Goal: Task Accomplishment & Management: Complete application form

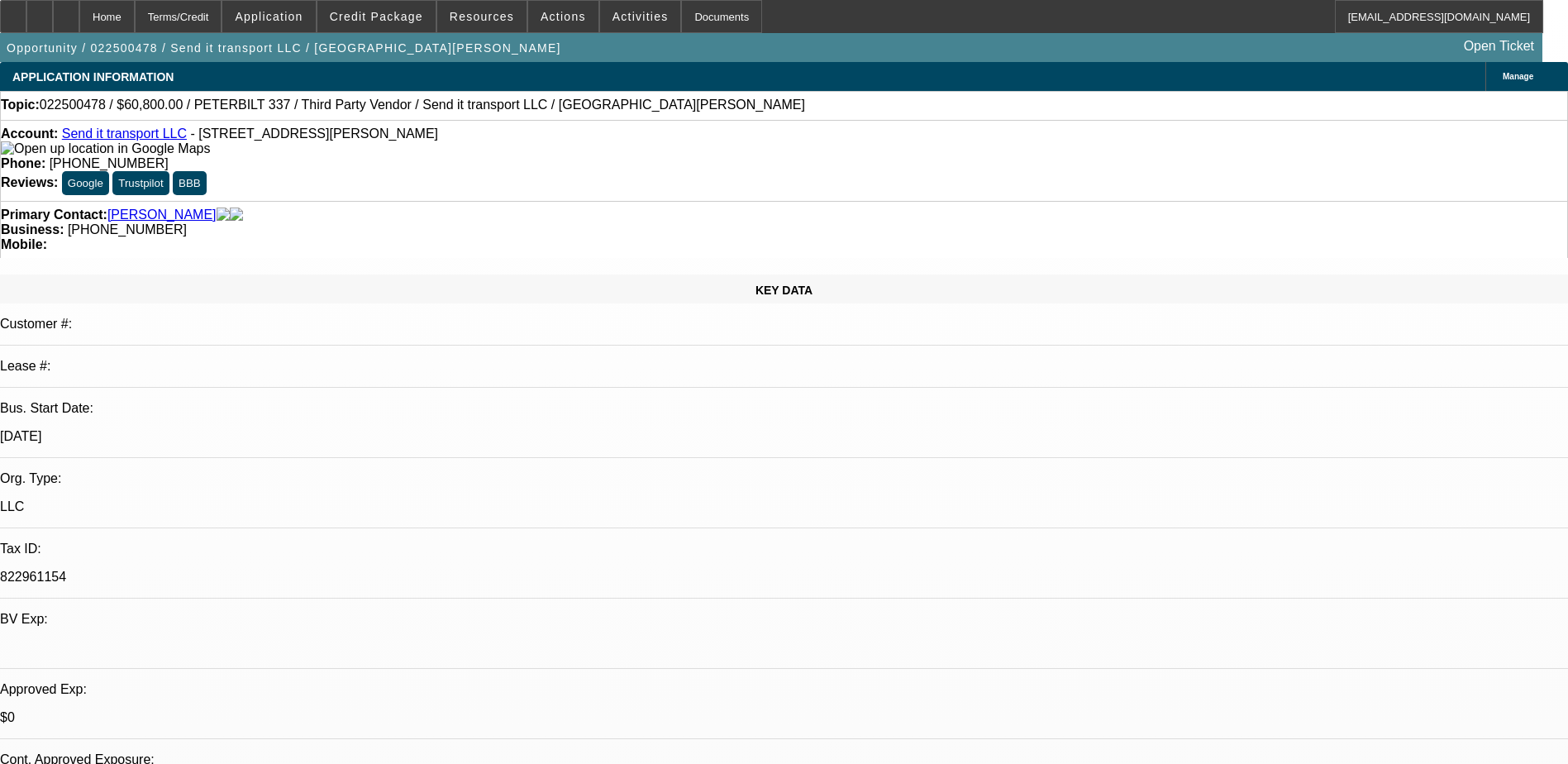
select select "0"
select select "2"
select select "0"
select select "6"
select select "0"
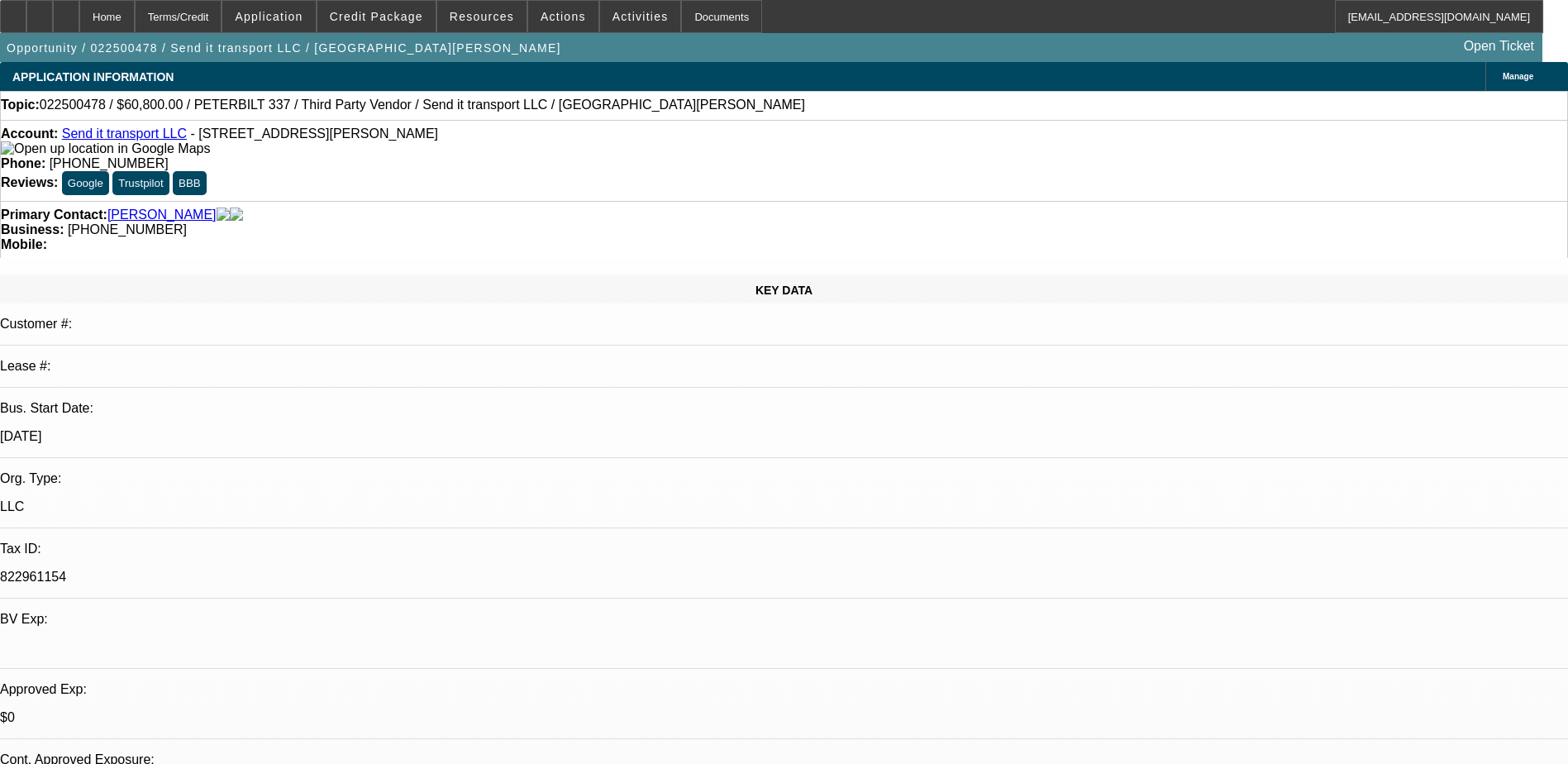
select select "3"
select select "0"
select select "6"
select select "0"
select select "3"
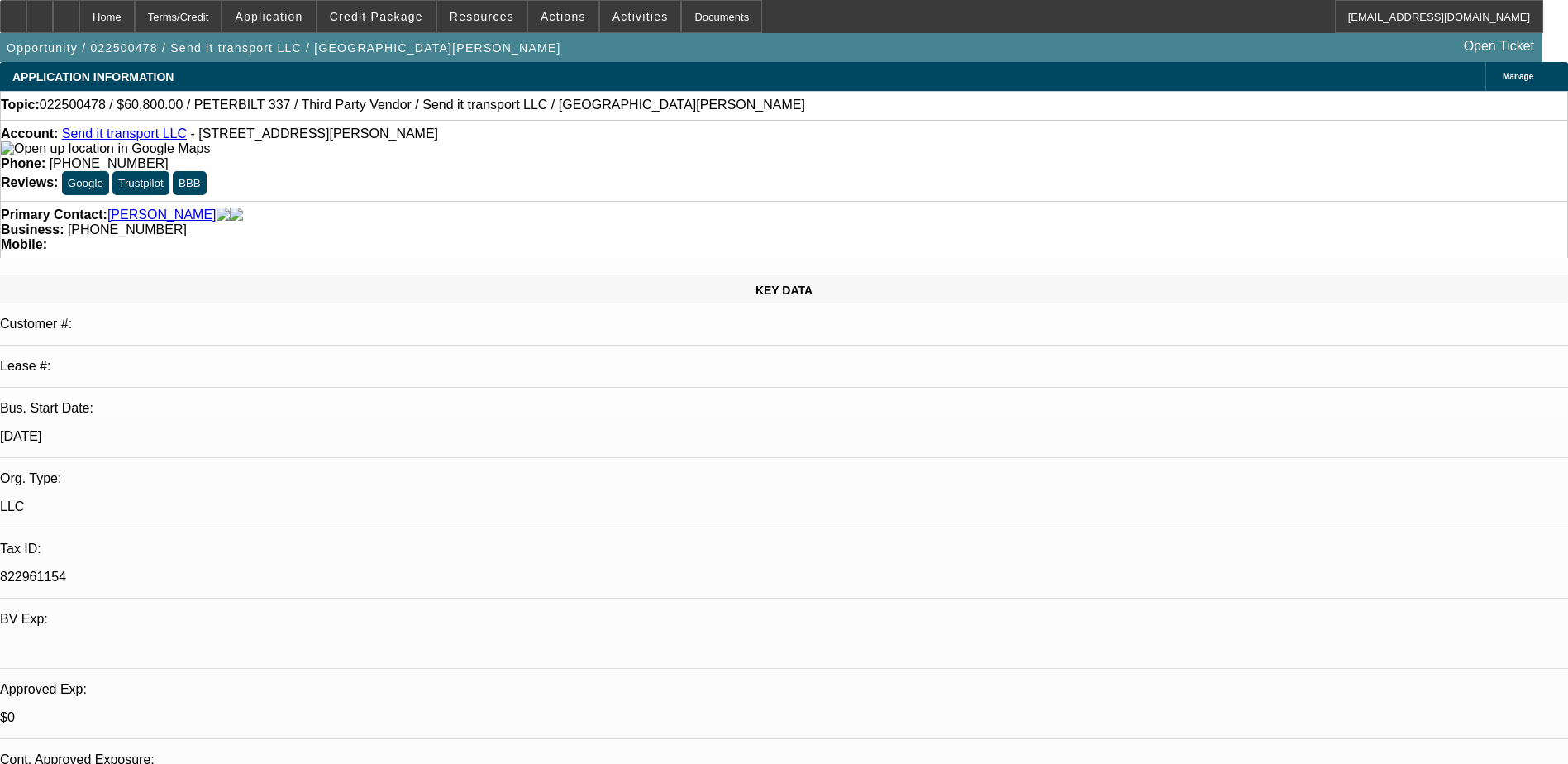
select select "0"
select select "6"
select select "0"
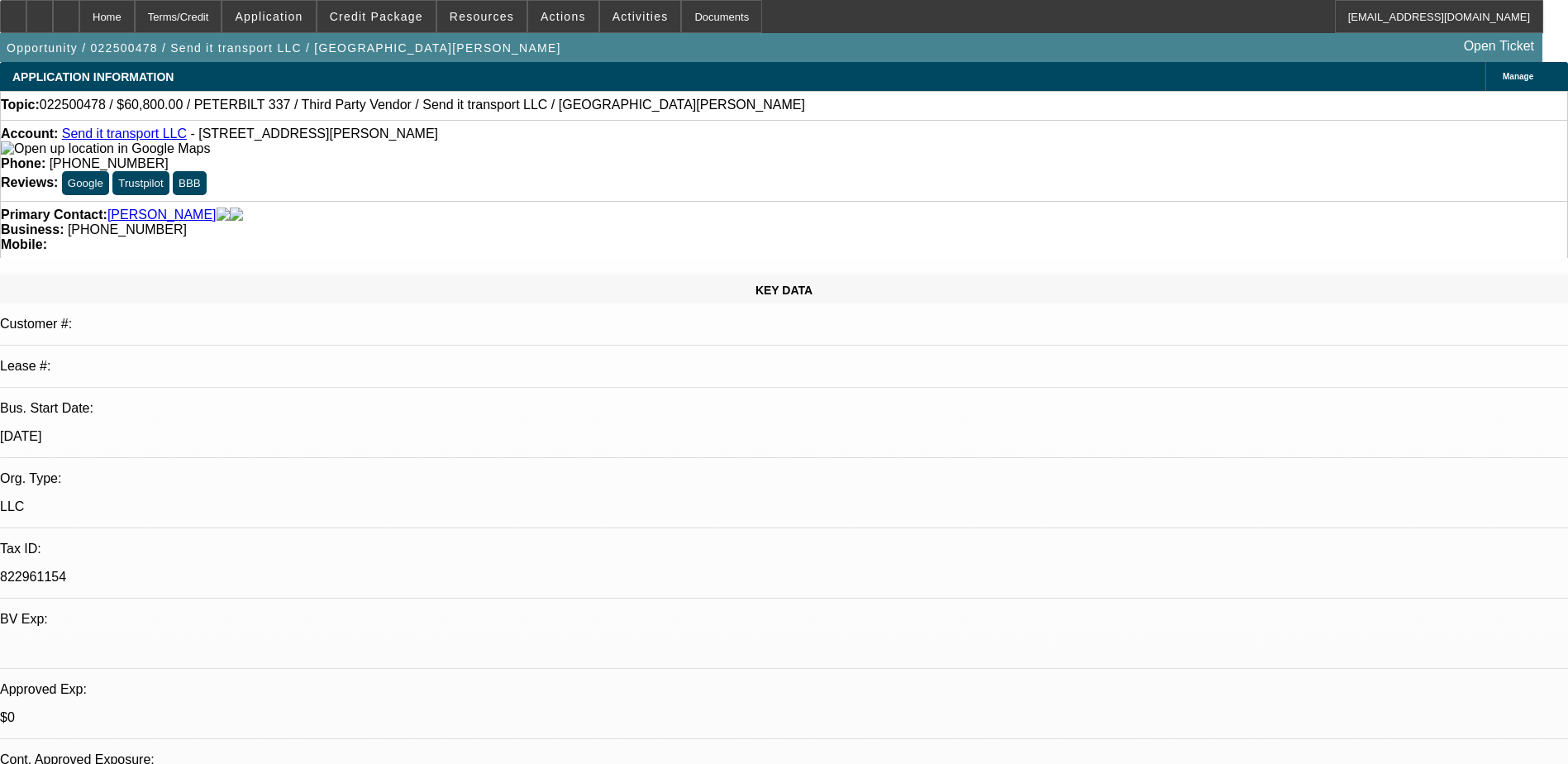
select select "6"
click at [450, 152] on div "Account: Send it transport LLC - [STREET_ADDRESS][PERSON_NAME]" at bounding box center [784, 142] width 1566 height 30
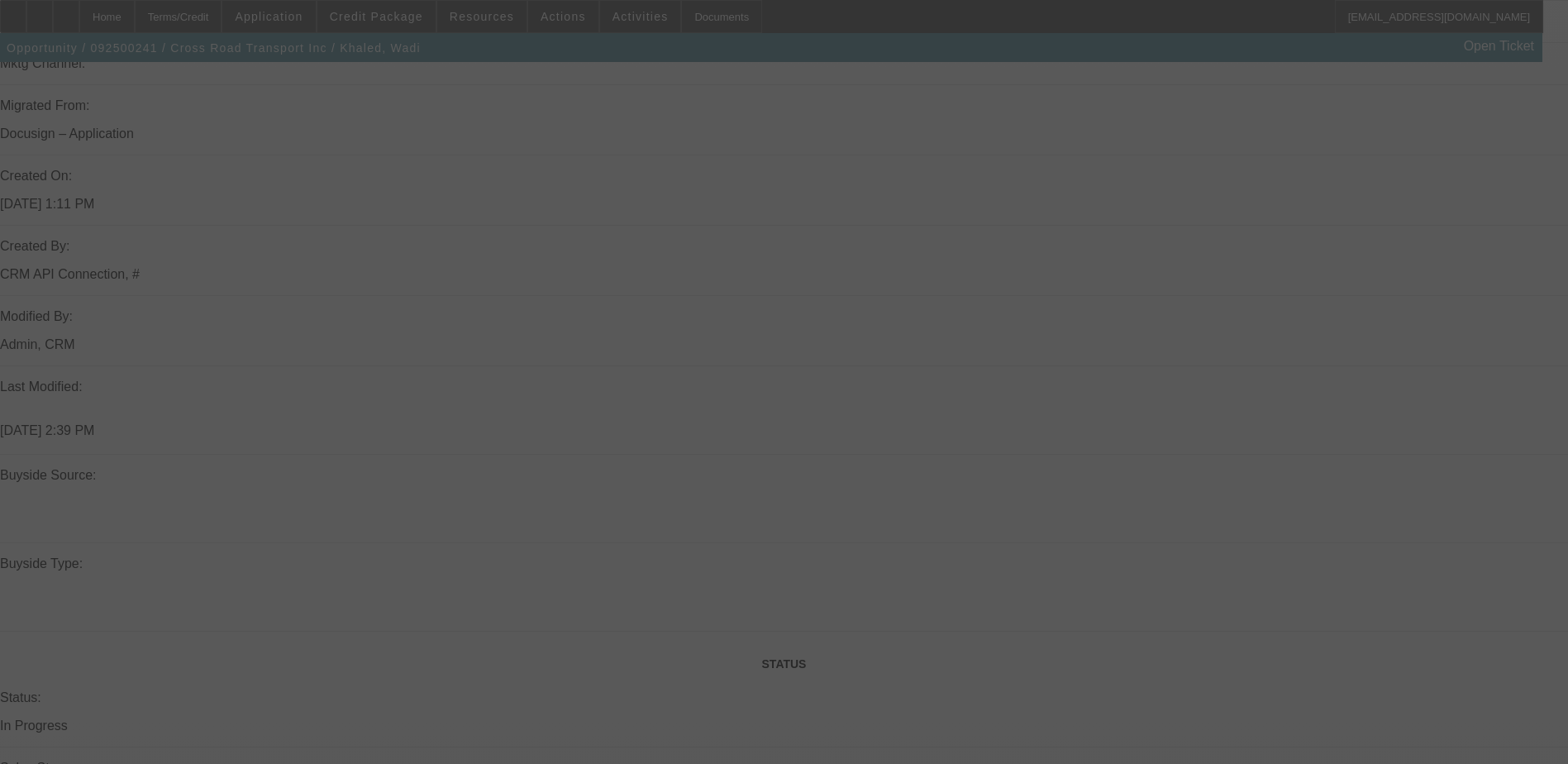
scroll to position [1099, 0]
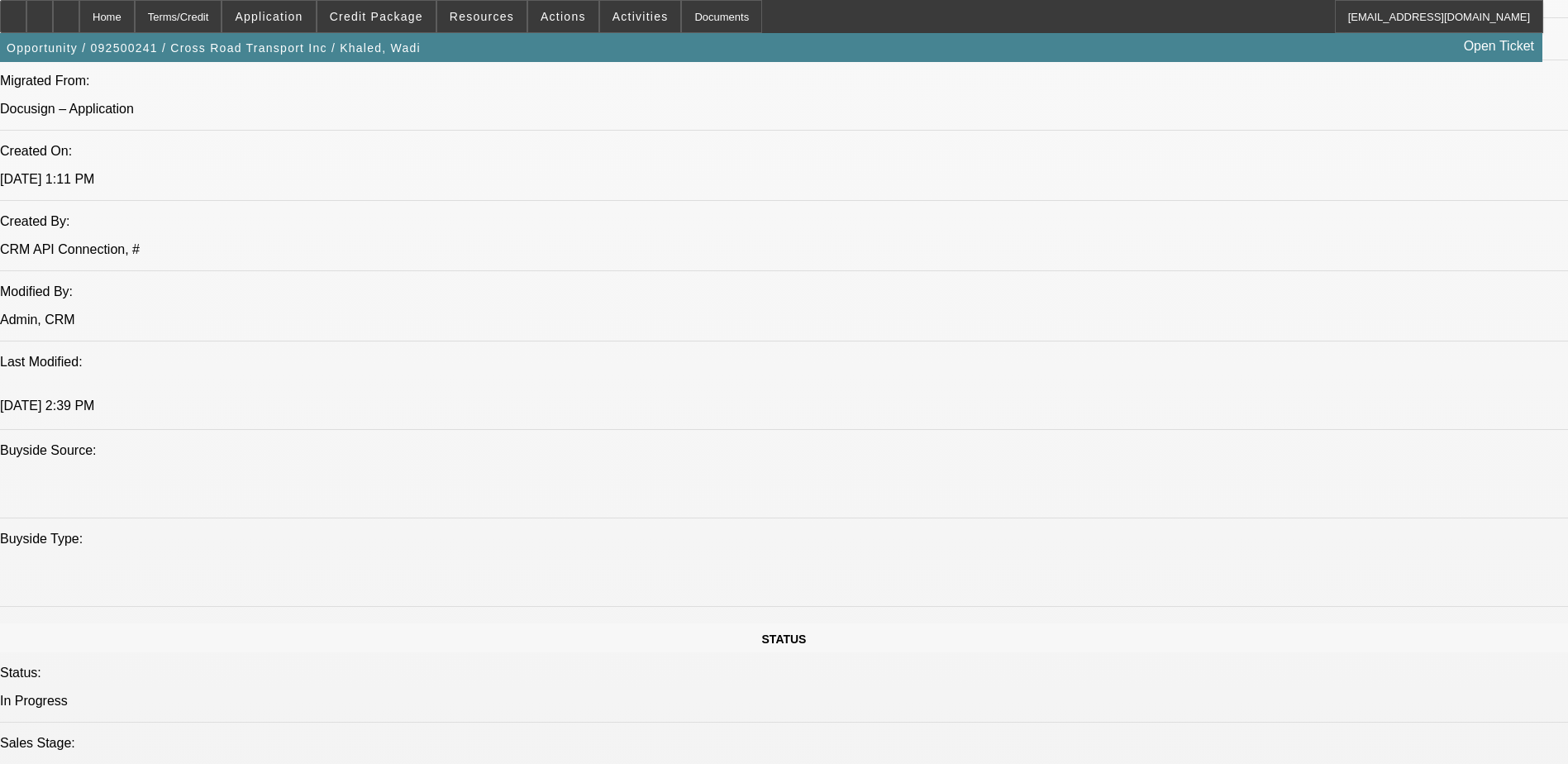
select select "0"
select select "2"
select select "0.1"
select select "1"
select select "2"
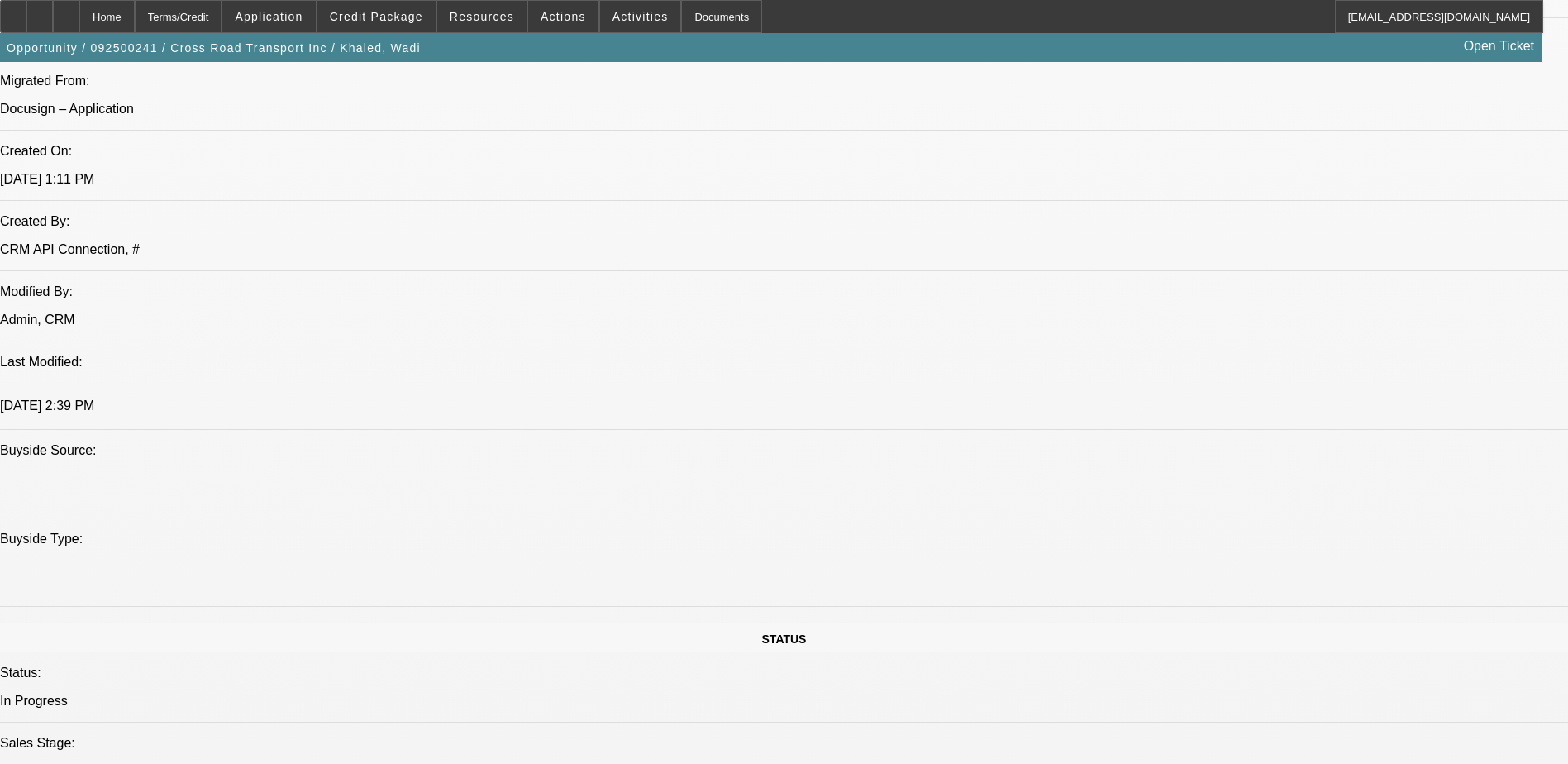
select select "4"
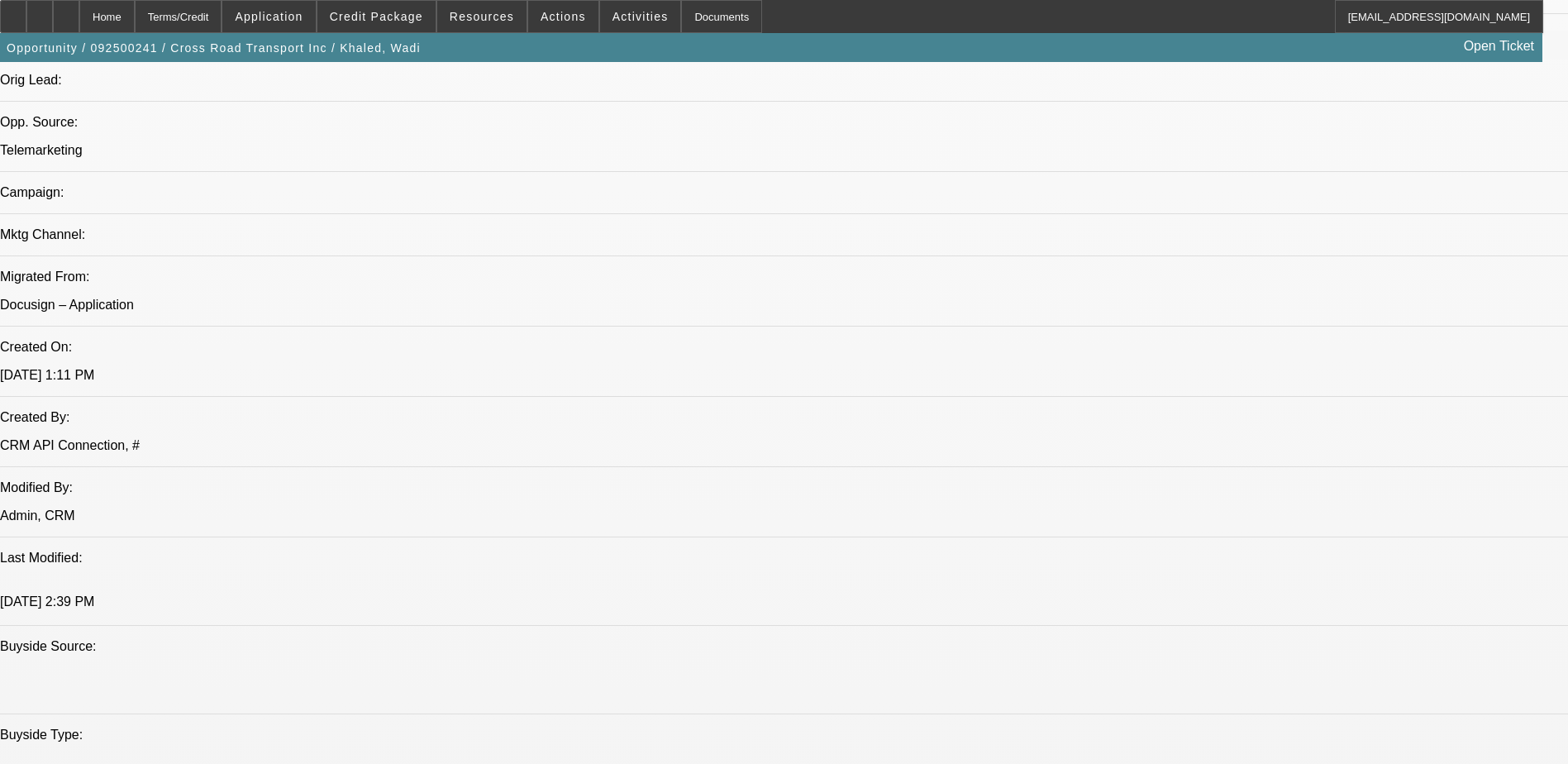
scroll to position [873, 0]
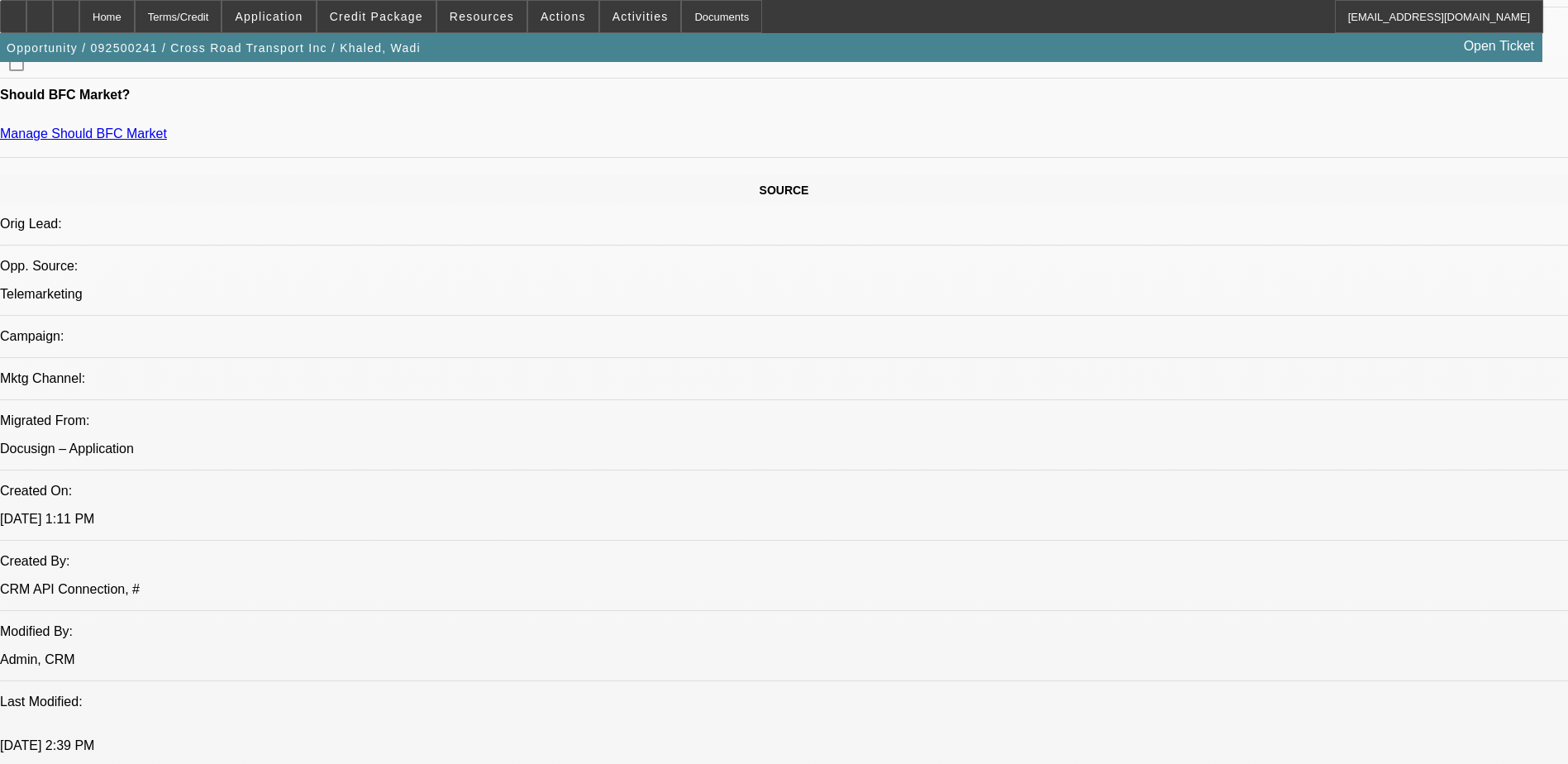
drag, startPoint x: 703, startPoint y: 628, endPoint x: 742, endPoint y: 632, distance: 39.2
drag, startPoint x: 742, startPoint y: 632, endPoint x: 714, endPoint y: 632, distance: 28.0
drag, startPoint x: 706, startPoint y: 630, endPoint x: 738, endPoint y: 628, distance: 32.1
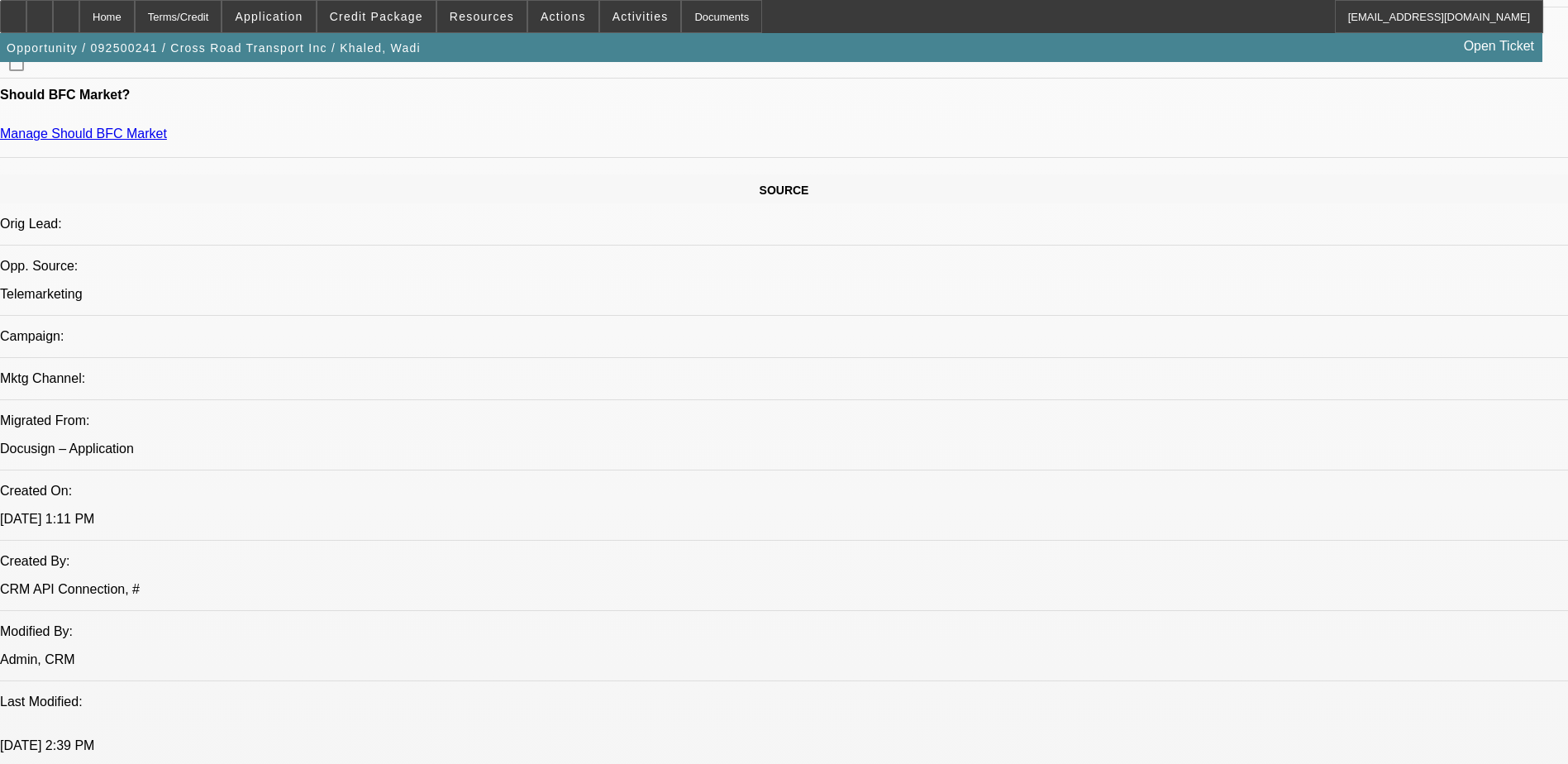
drag, startPoint x: 738, startPoint y: 628, endPoint x: 713, endPoint y: 627, distance: 25.0
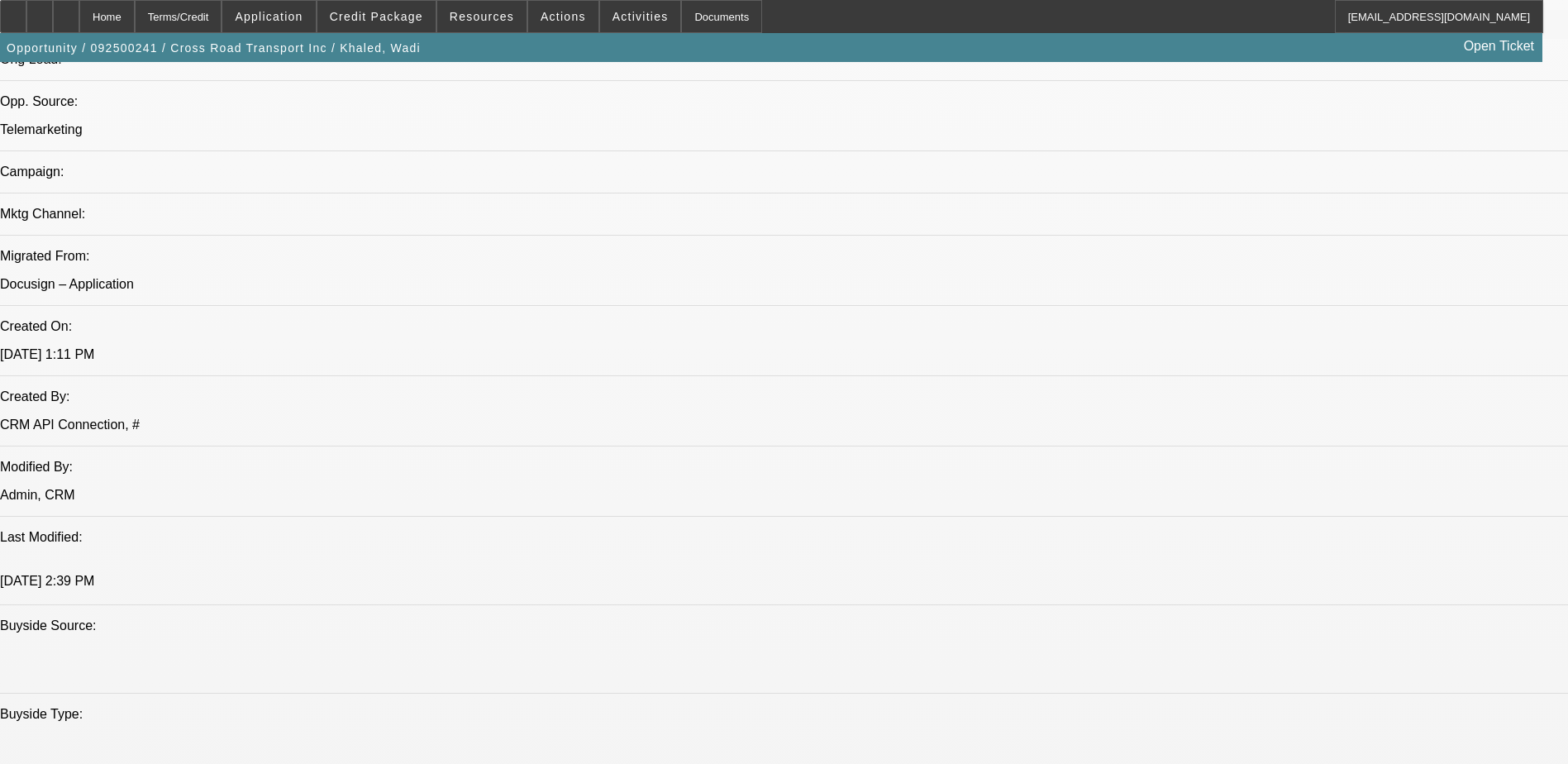
scroll to position [1037, 0]
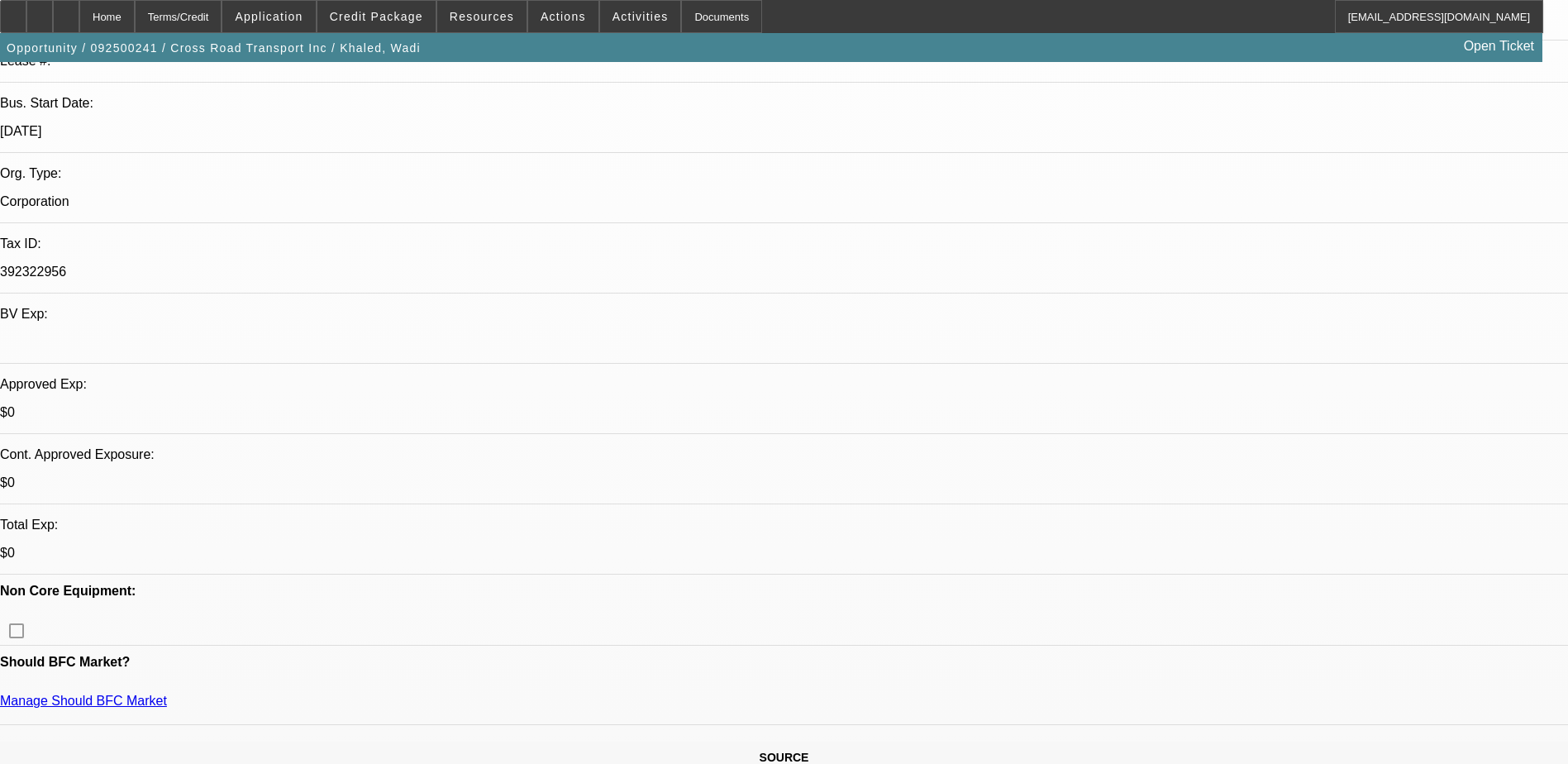
scroll to position [128, 0]
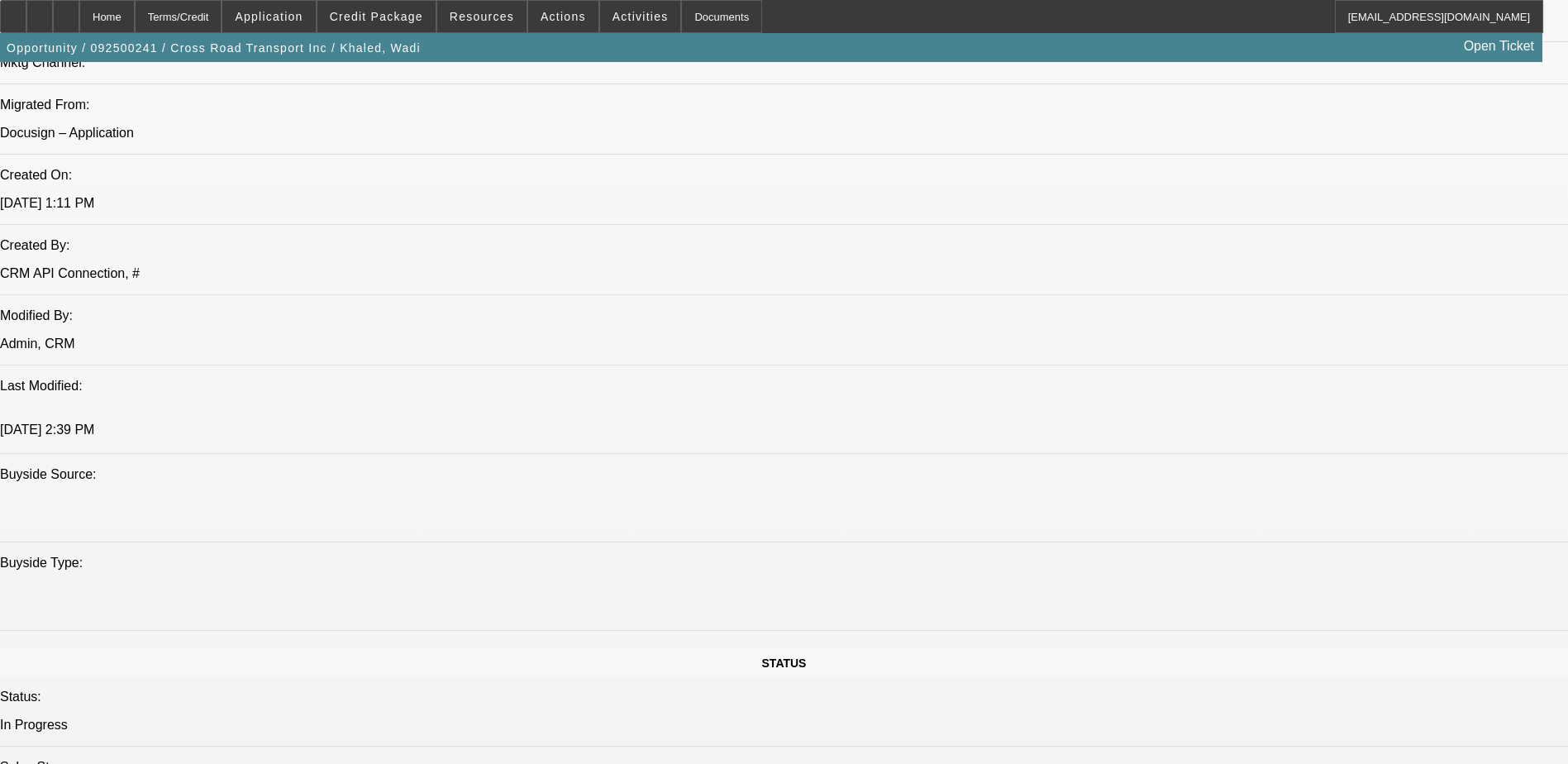
scroll to position [1202, 0]
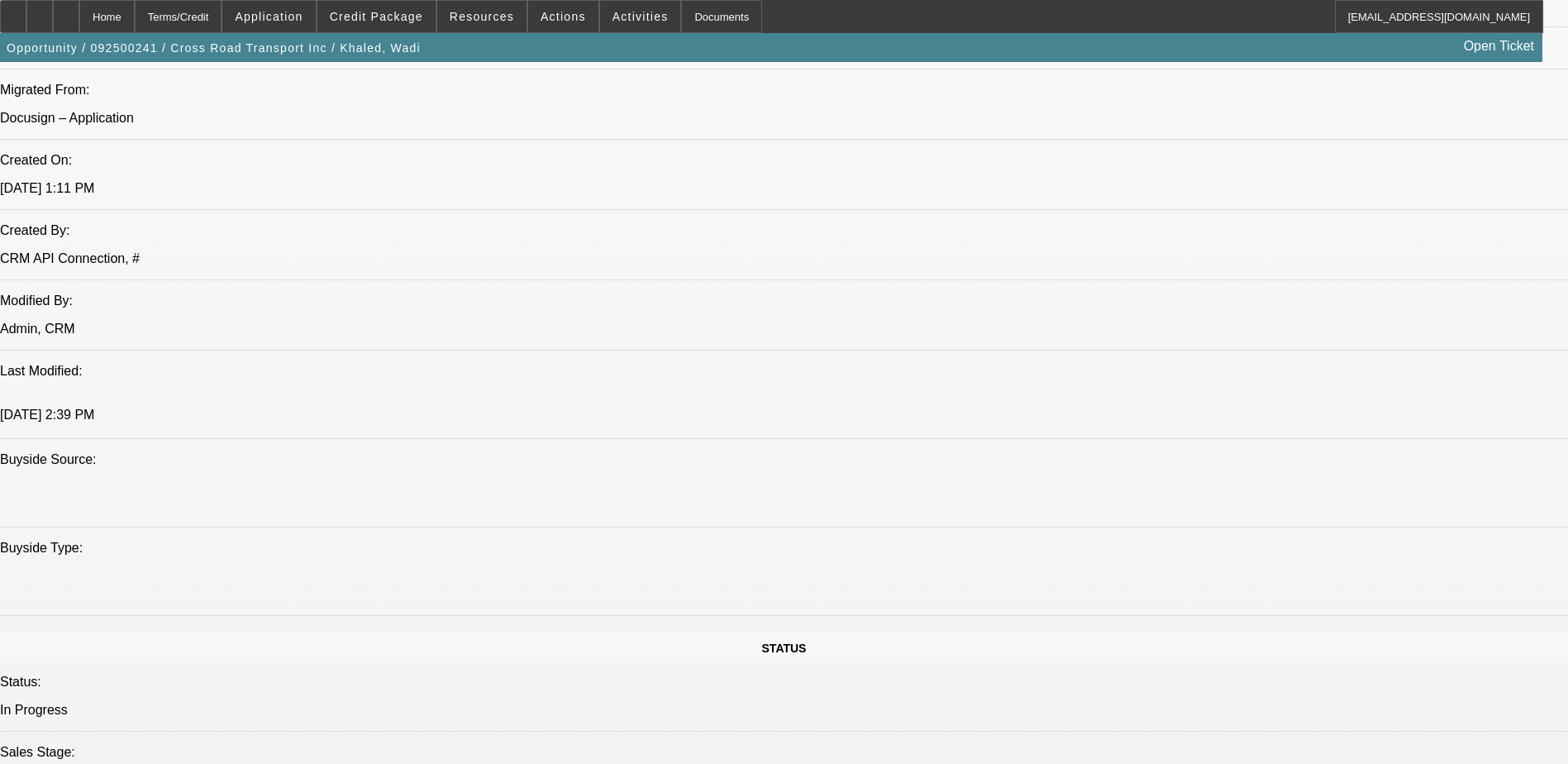
drag, startPoint x: 839, startPoint y: 327, endPoint x: 872, endPoint y: 327, distance: 33.0
drag, startPoint x: 872, startPoint y: 327, endPoint x: 857, endPoint y: 330, distance: 15.3
drag, startPoint x: 444, startPoint y: 521, endPoint x: 494, endPoint y: 522, distance: 50.0
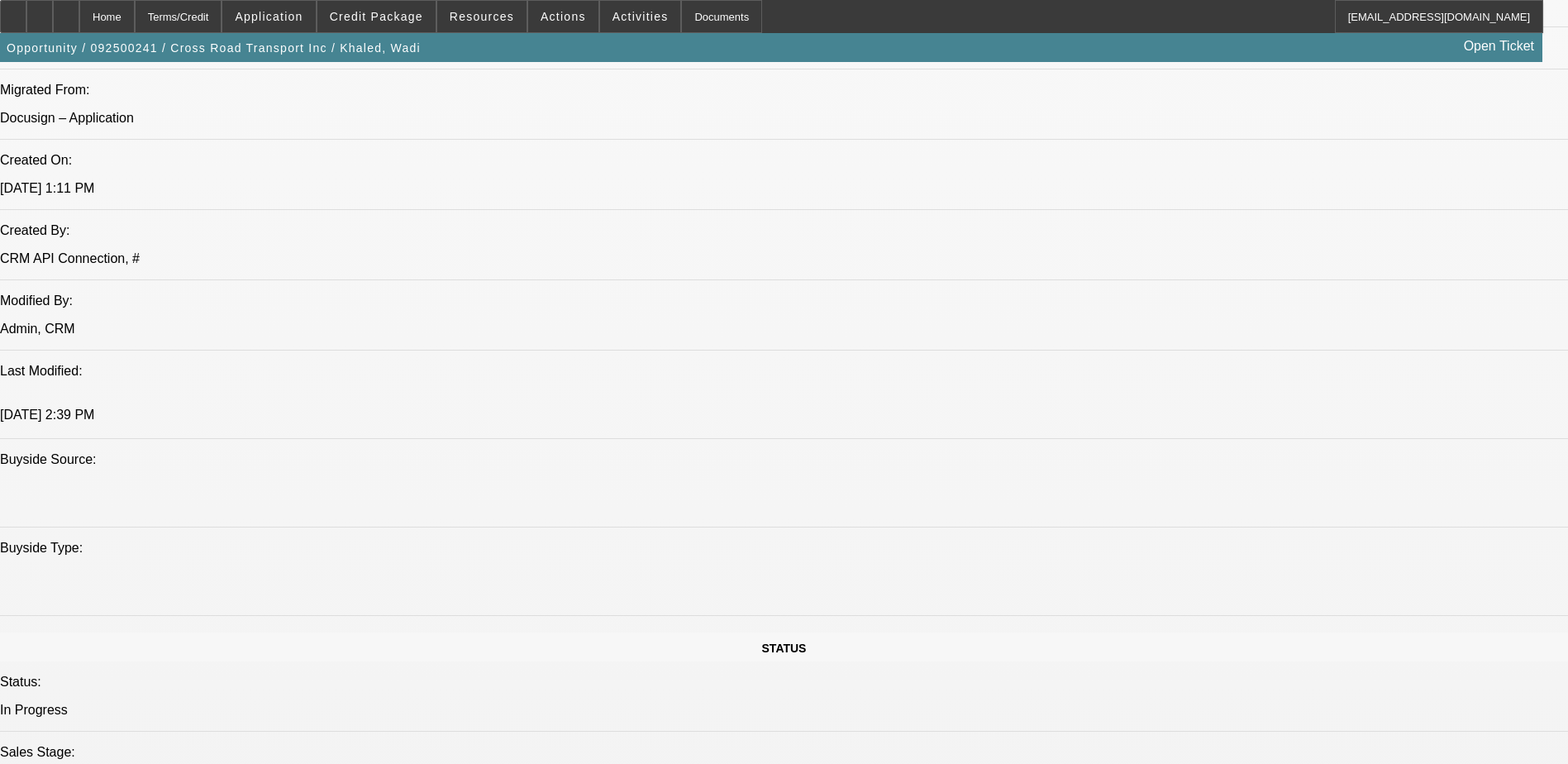
drag, startPoint x: 494, startPoint y: 522, endPoint x: 479, endPoint y: 526, distance: 15.5
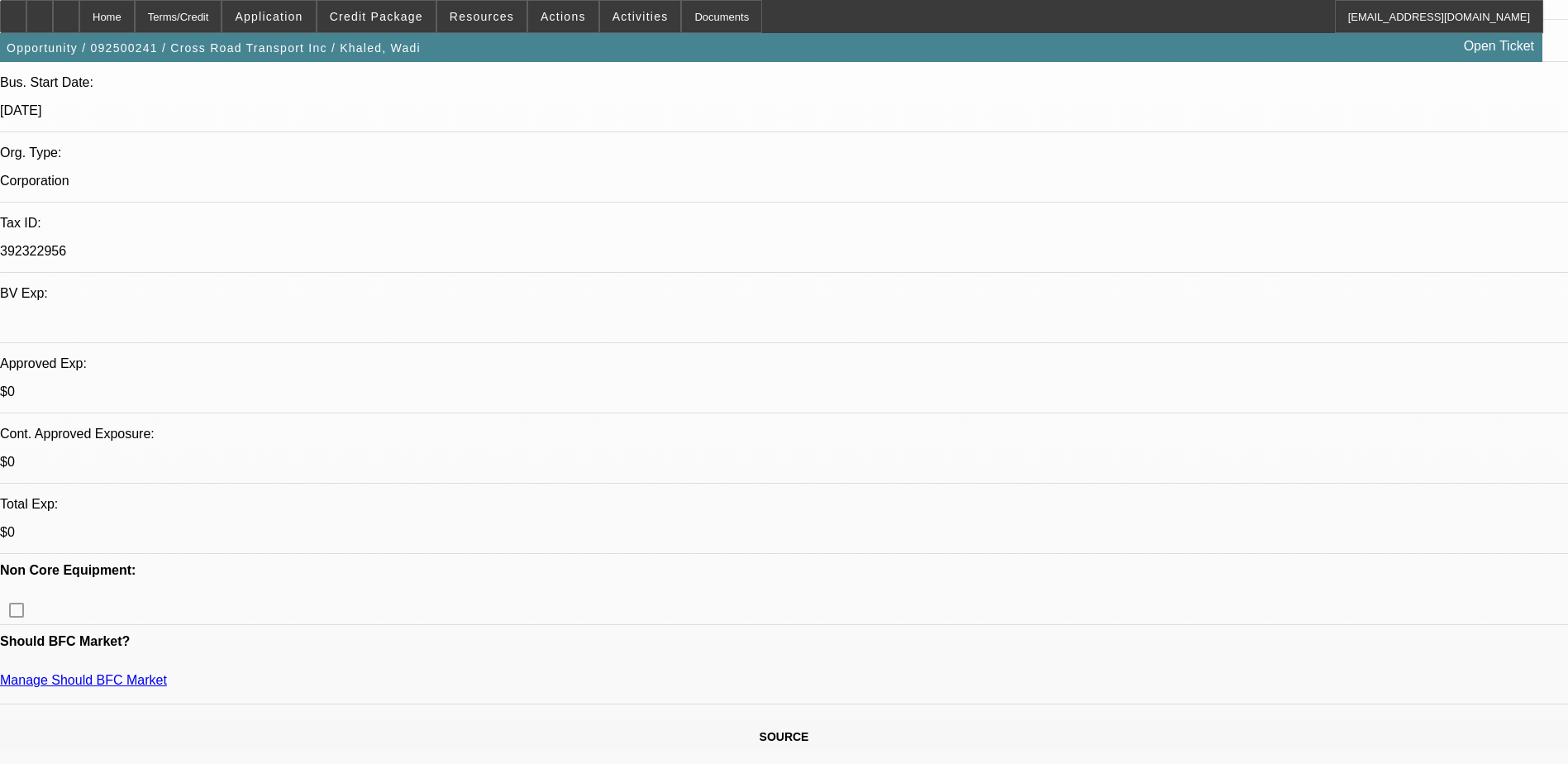
scroll to position [331, 0]
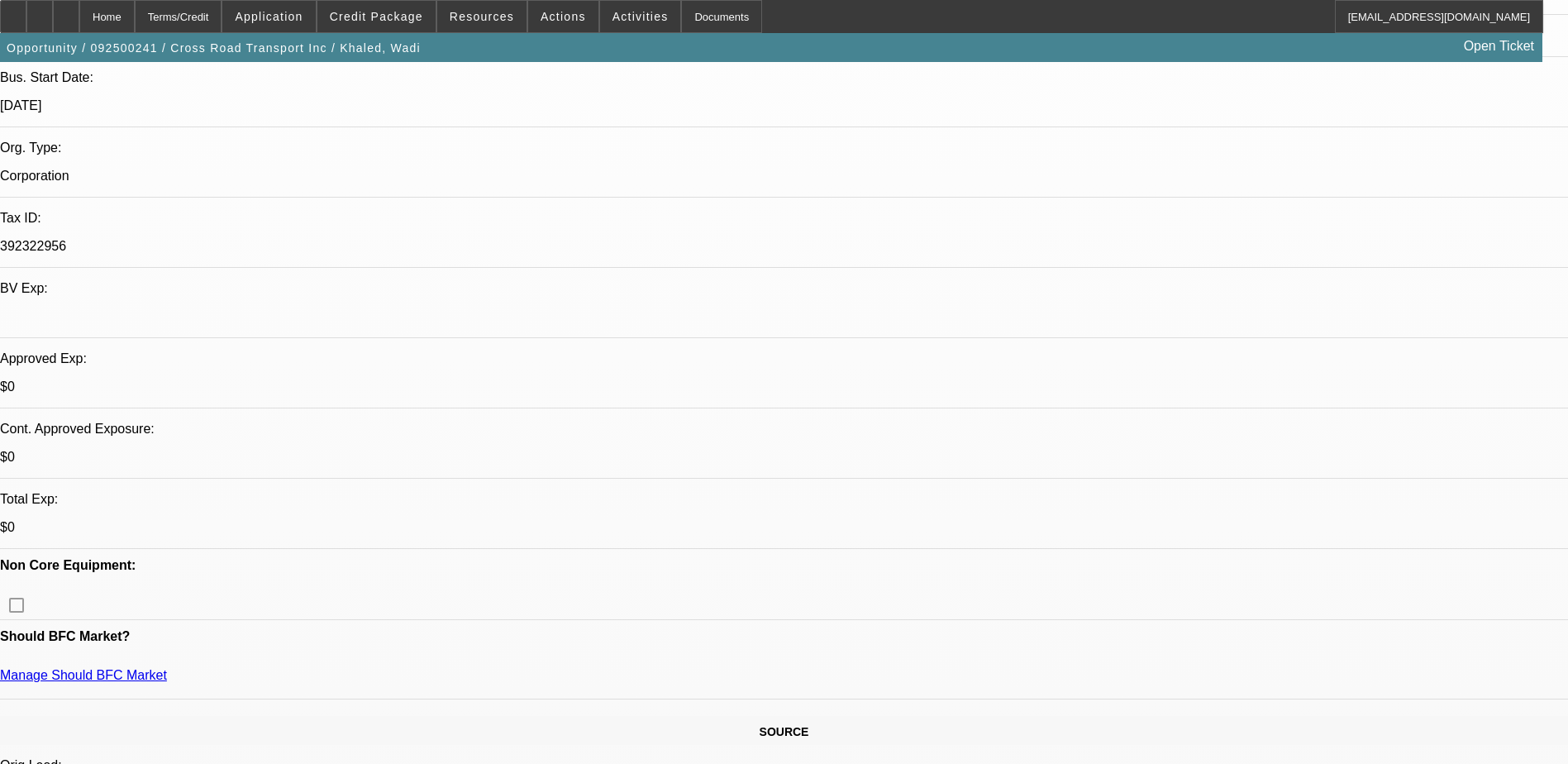
drag, startPoint x: 1293, startPoint y: 292, endPoint x: 1308, endPoint y: 288, distance: 15.5
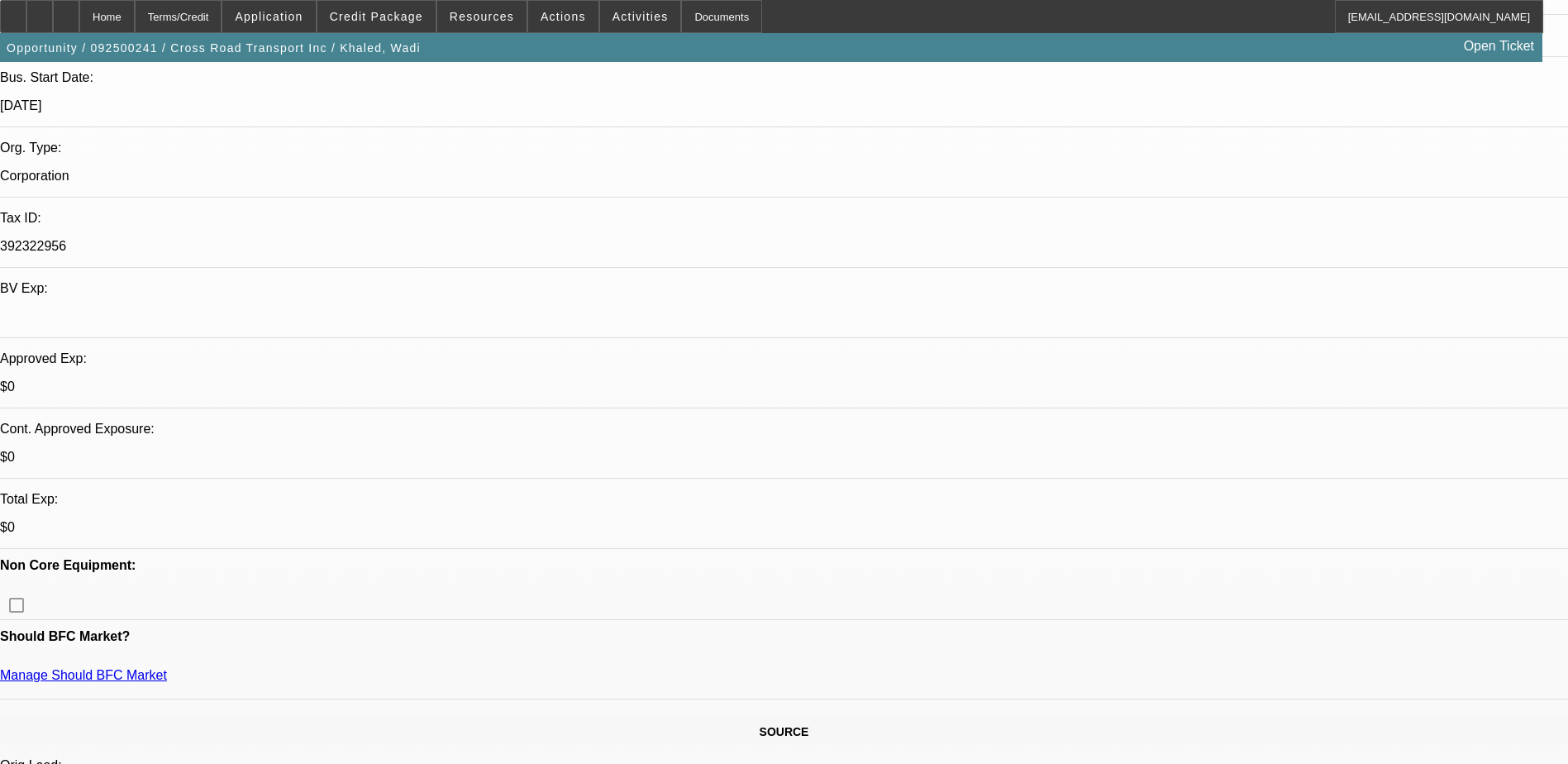
drag, startPoint x: 1296, startPoint y: 290, endPoint x: 1300, endPoint y: 310, distance: 20.4
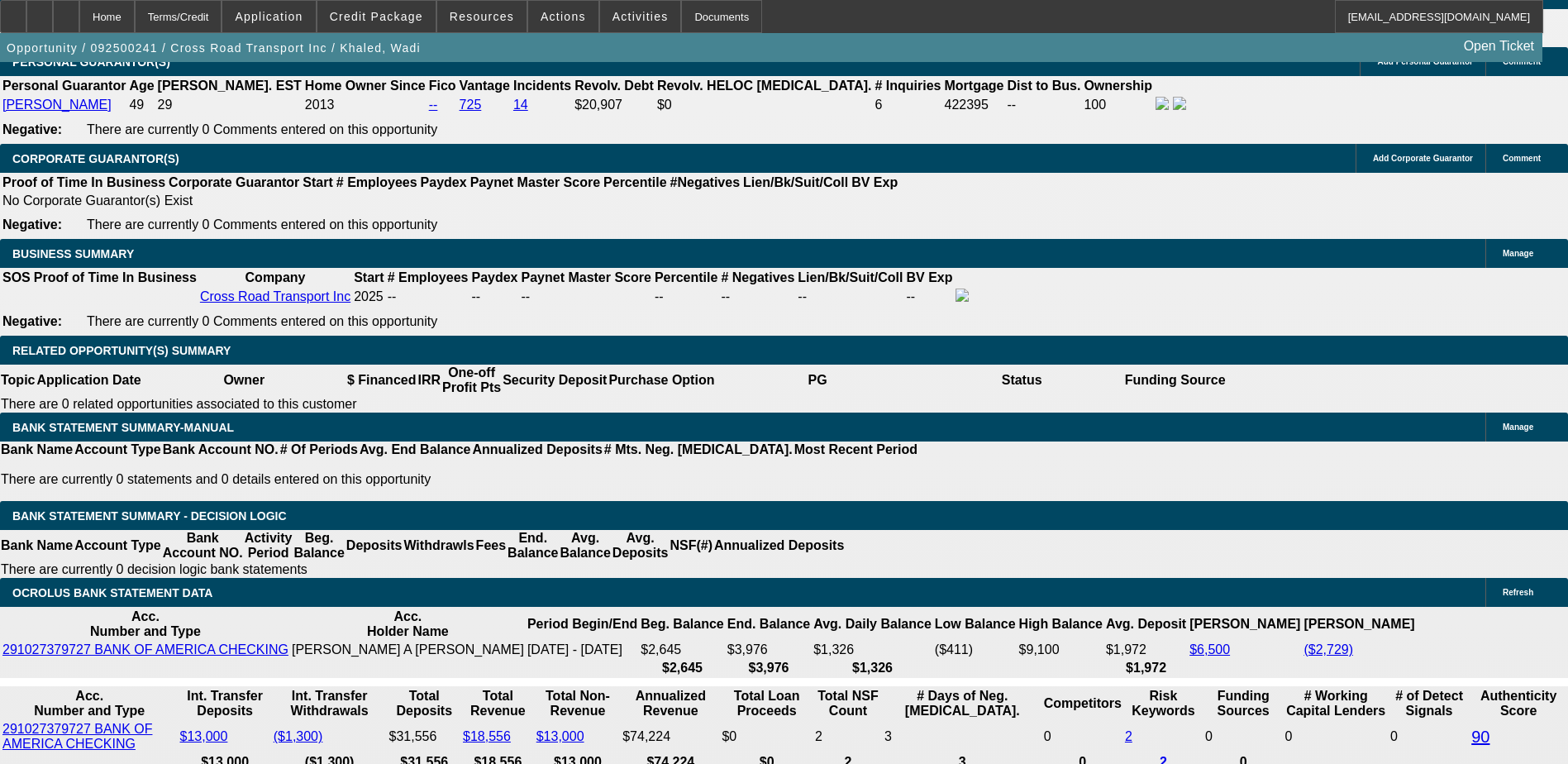
scroll to position [2728, 0]
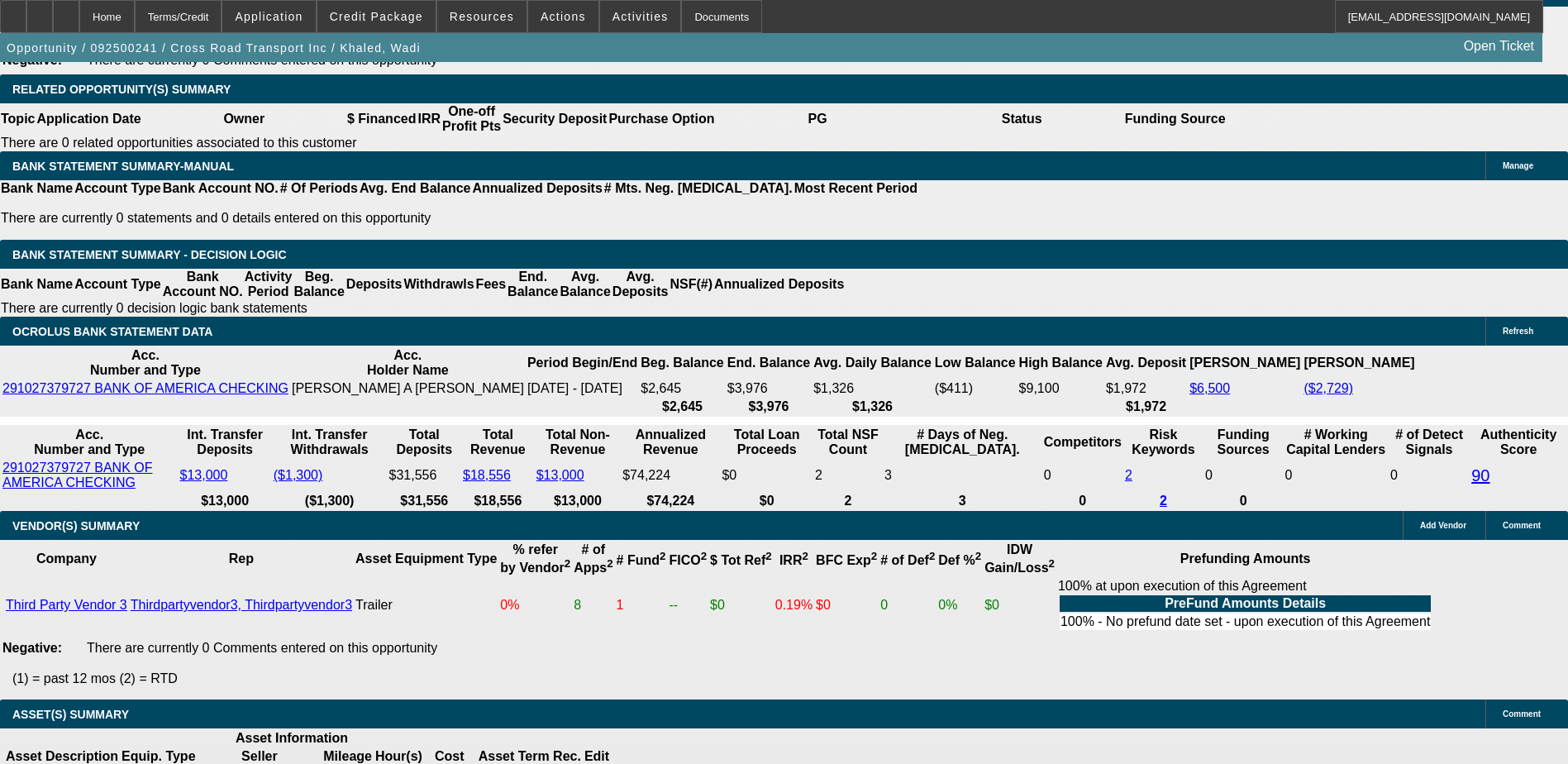
drag, startPoint x: 1289, startPoint y: 291, endPoint x: 1304, endPoint y: 290, distance: 15.0
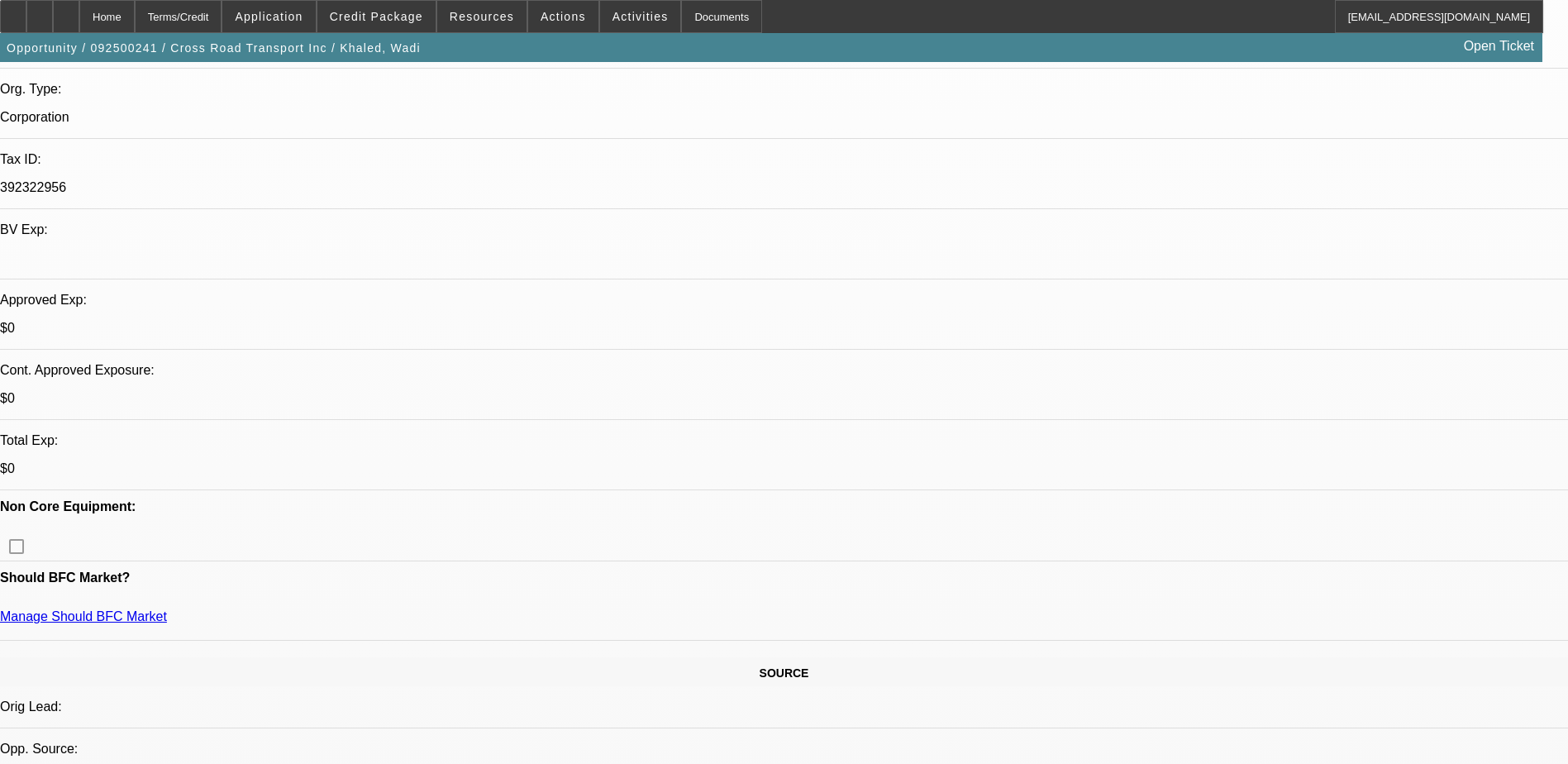
scroll to position [413, 0]
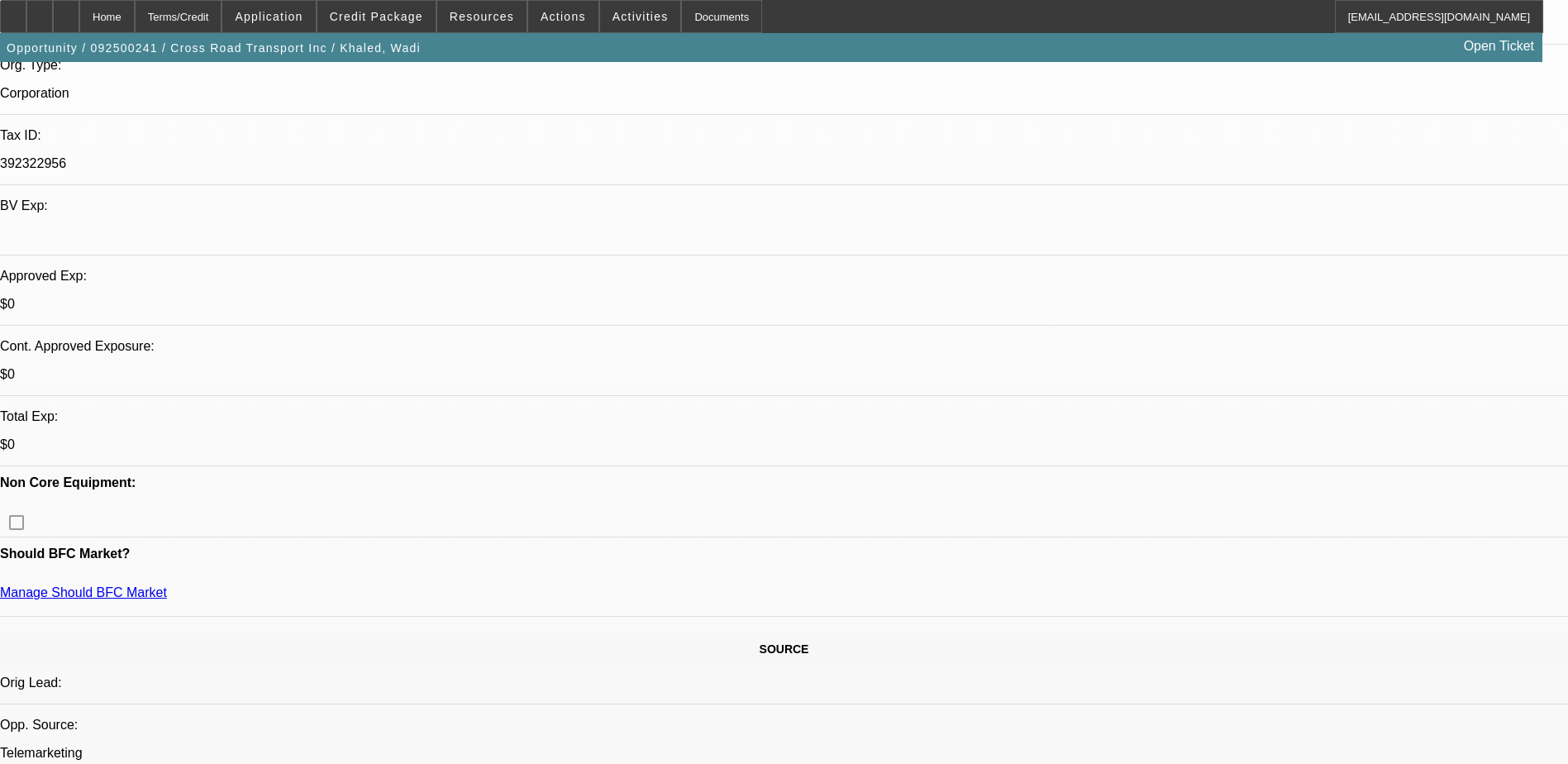
drag, startPoint x: 699, startPoint y: 361, endPoint x: 716, endPoint y: 362, distance: 17.0
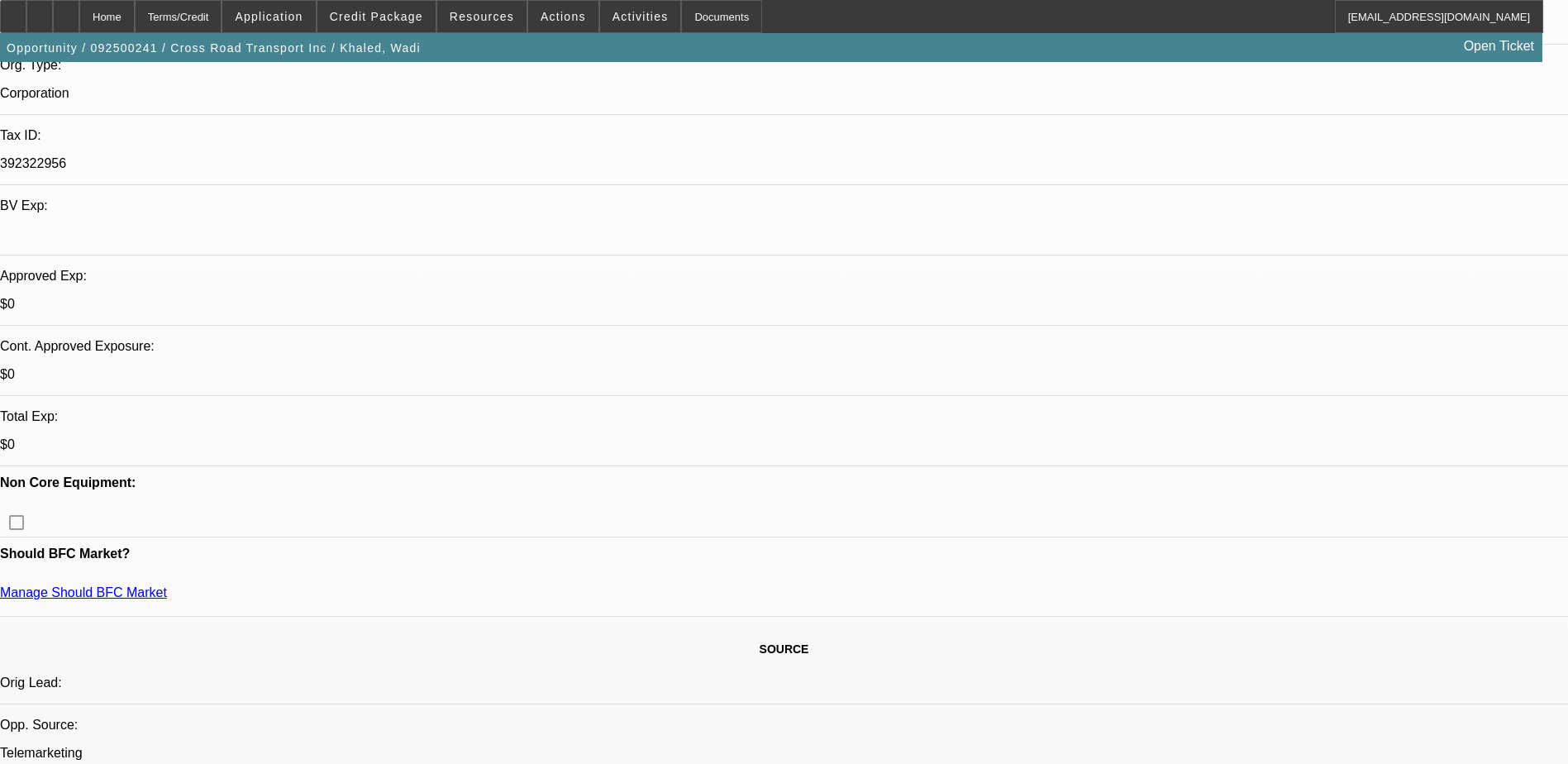
drag, startPoint x: 702, startPoint y: 364, endPoint x: 710, endPoint y: 360, distance: 8.9
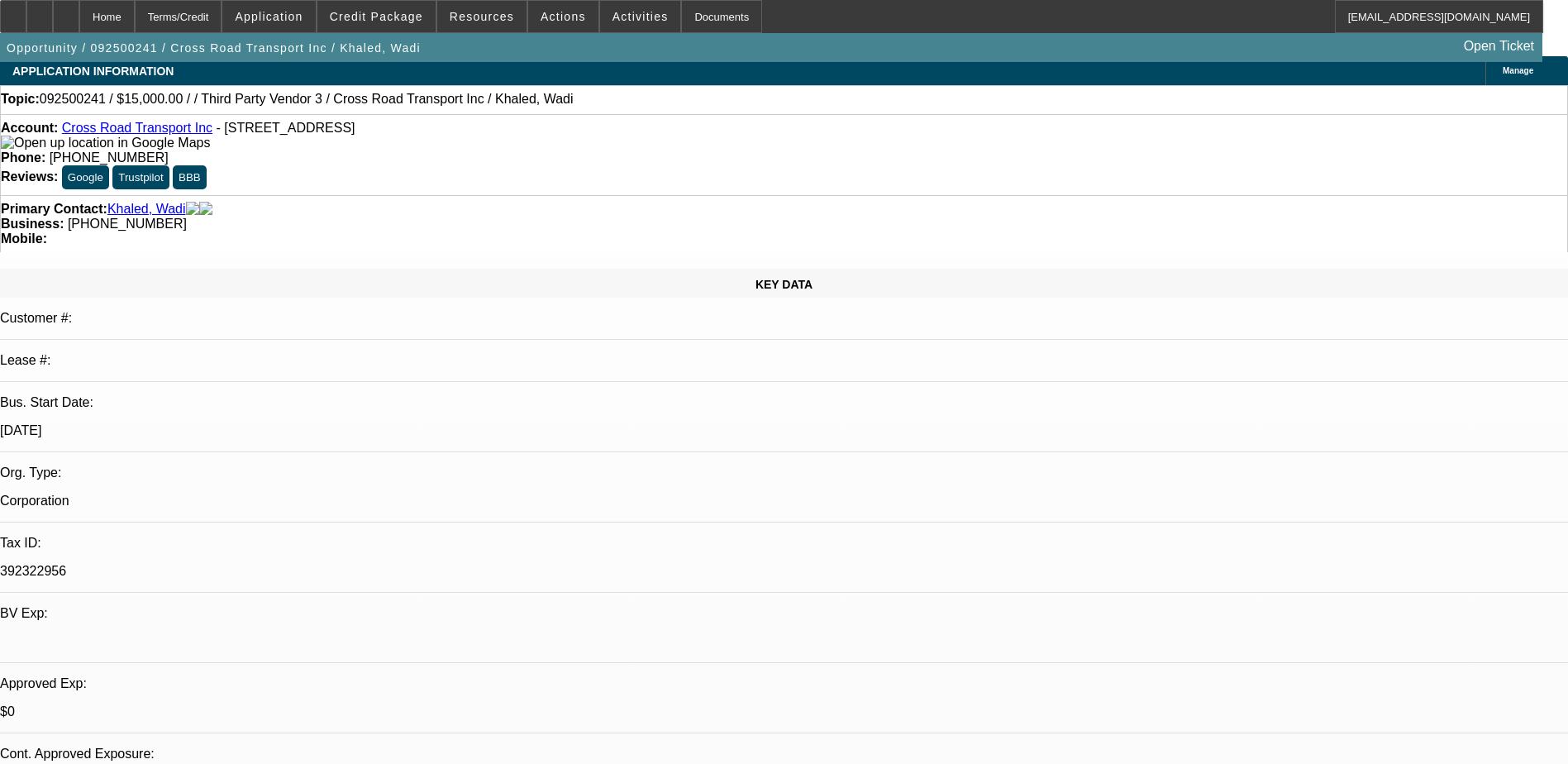
scroll to position [0, 0]
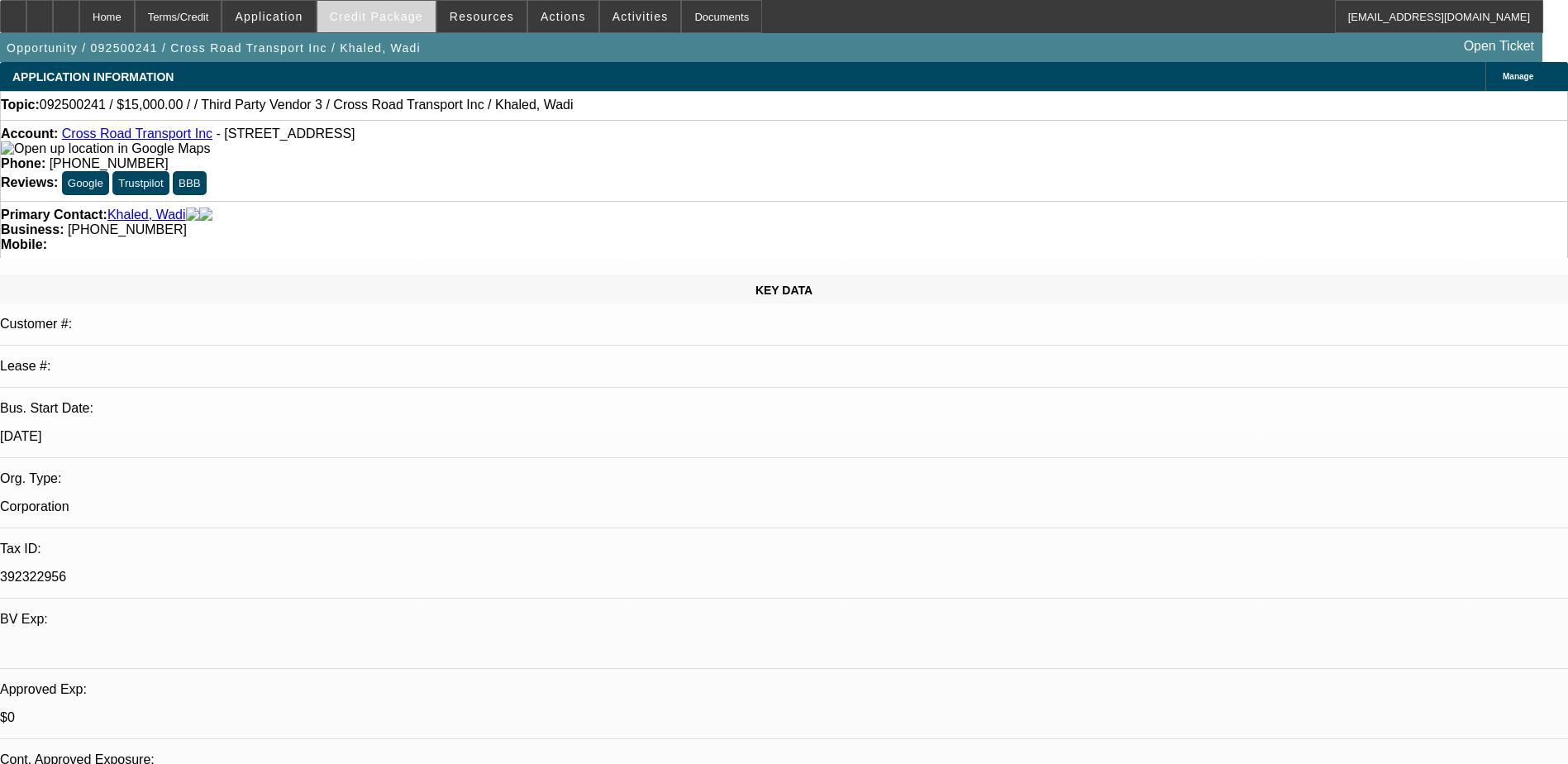
click at [412, 29] on span at bounding box center [376, 16] width 118 height 39
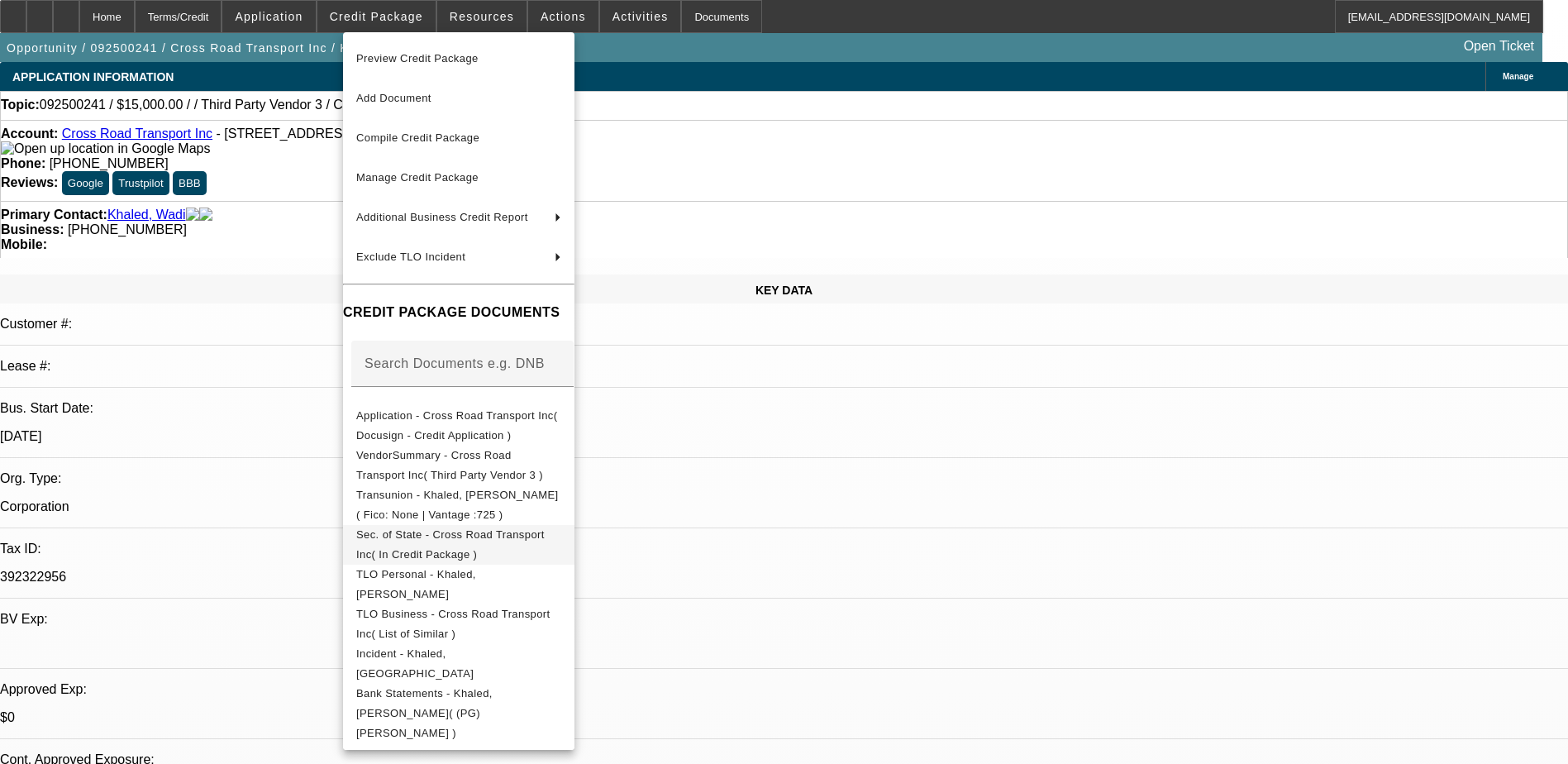
click at [544, 539] on span "Sec. of State - Cross Road Transport Inc( In Credit Package )" at bounding box center [450, 544] width 188 height 32
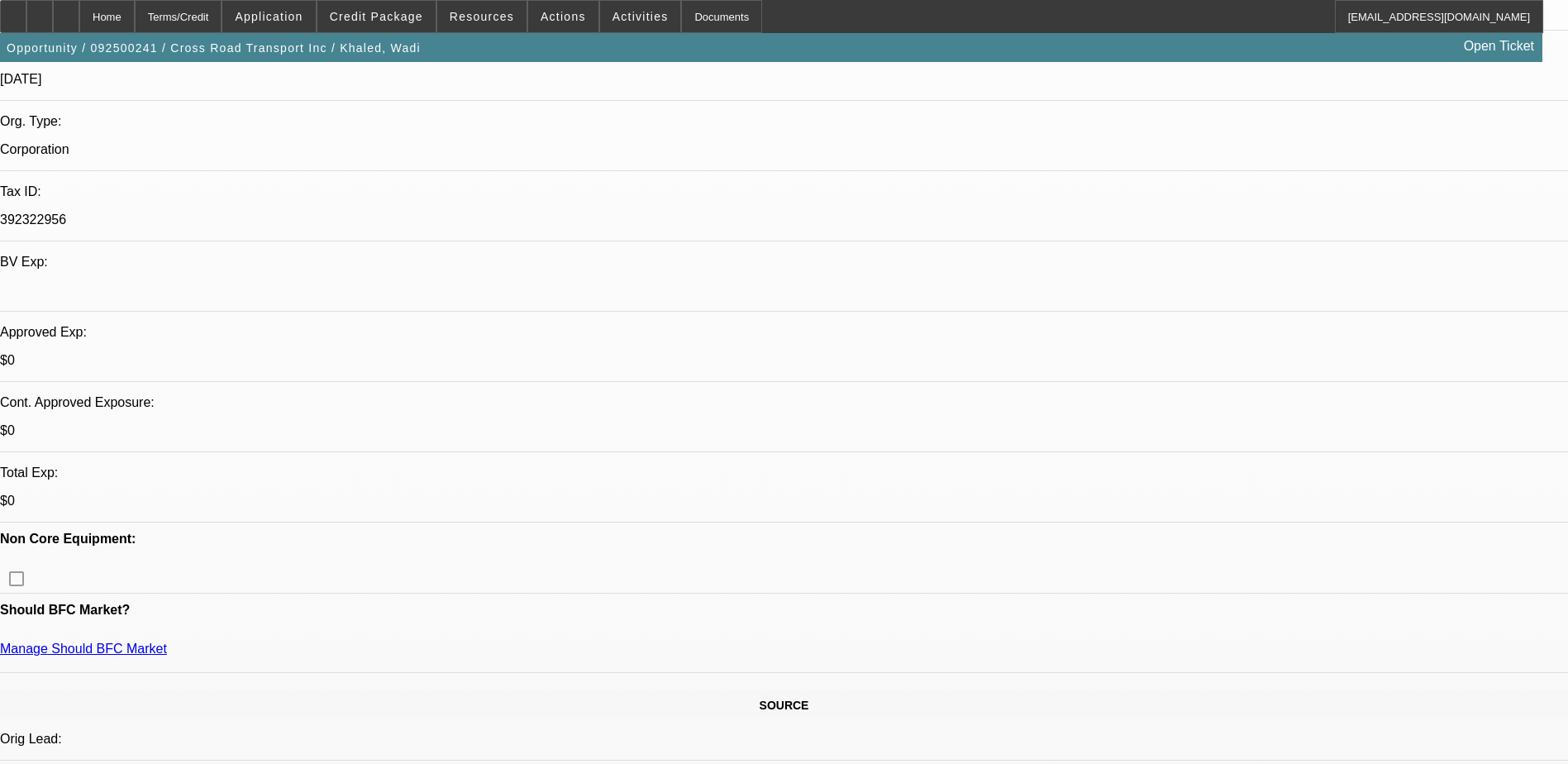
scroll to position [578, 0]
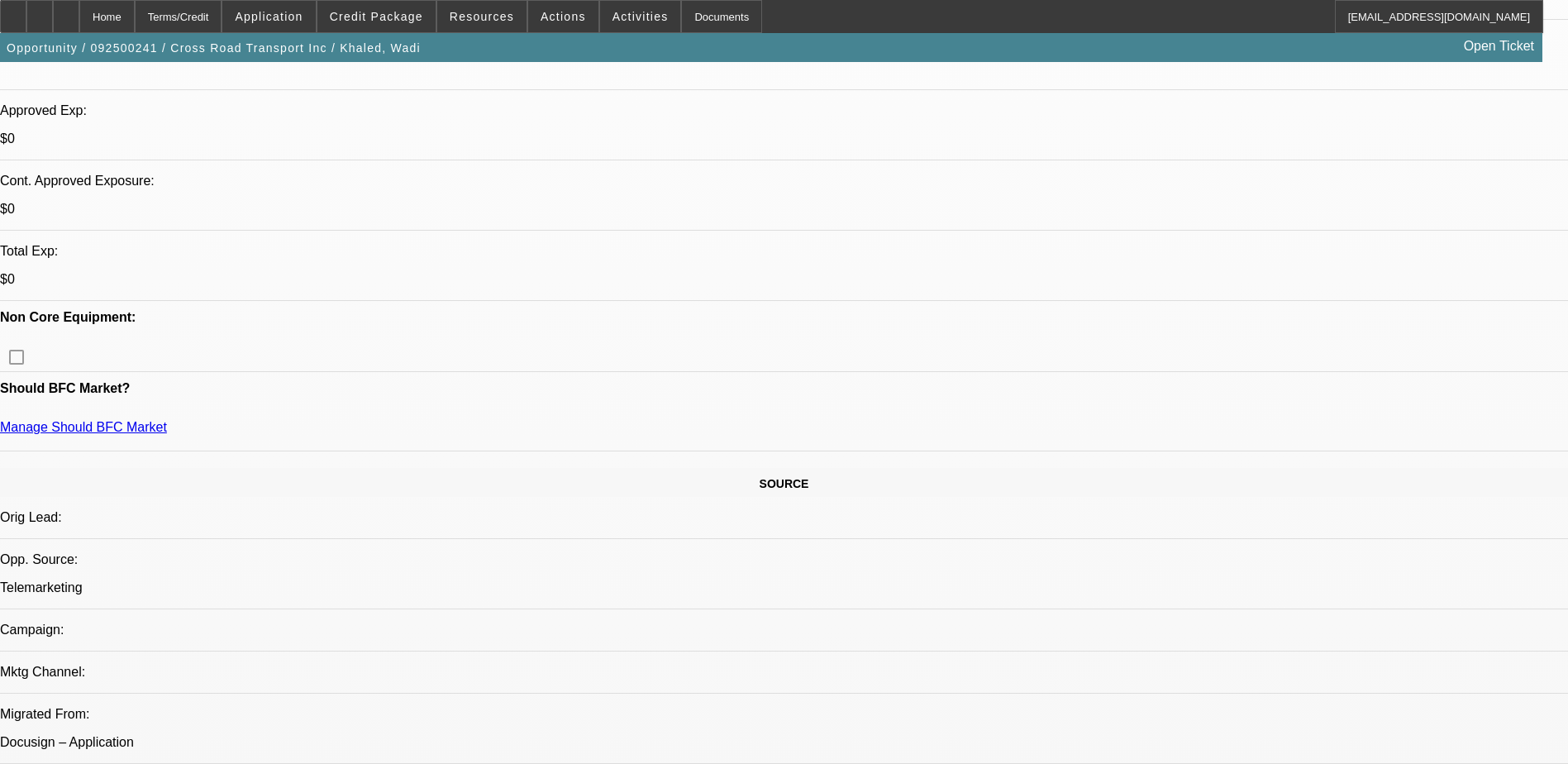
drag, startPoint x: 1108, startPoint y: 283, endPoint x: 1313, endPoint y: 283, distance: 205.0
drag, startPoint x: 1313, startPoint y: 283, endPoint x: 1293, endPoint y: 311, distance: 34.4
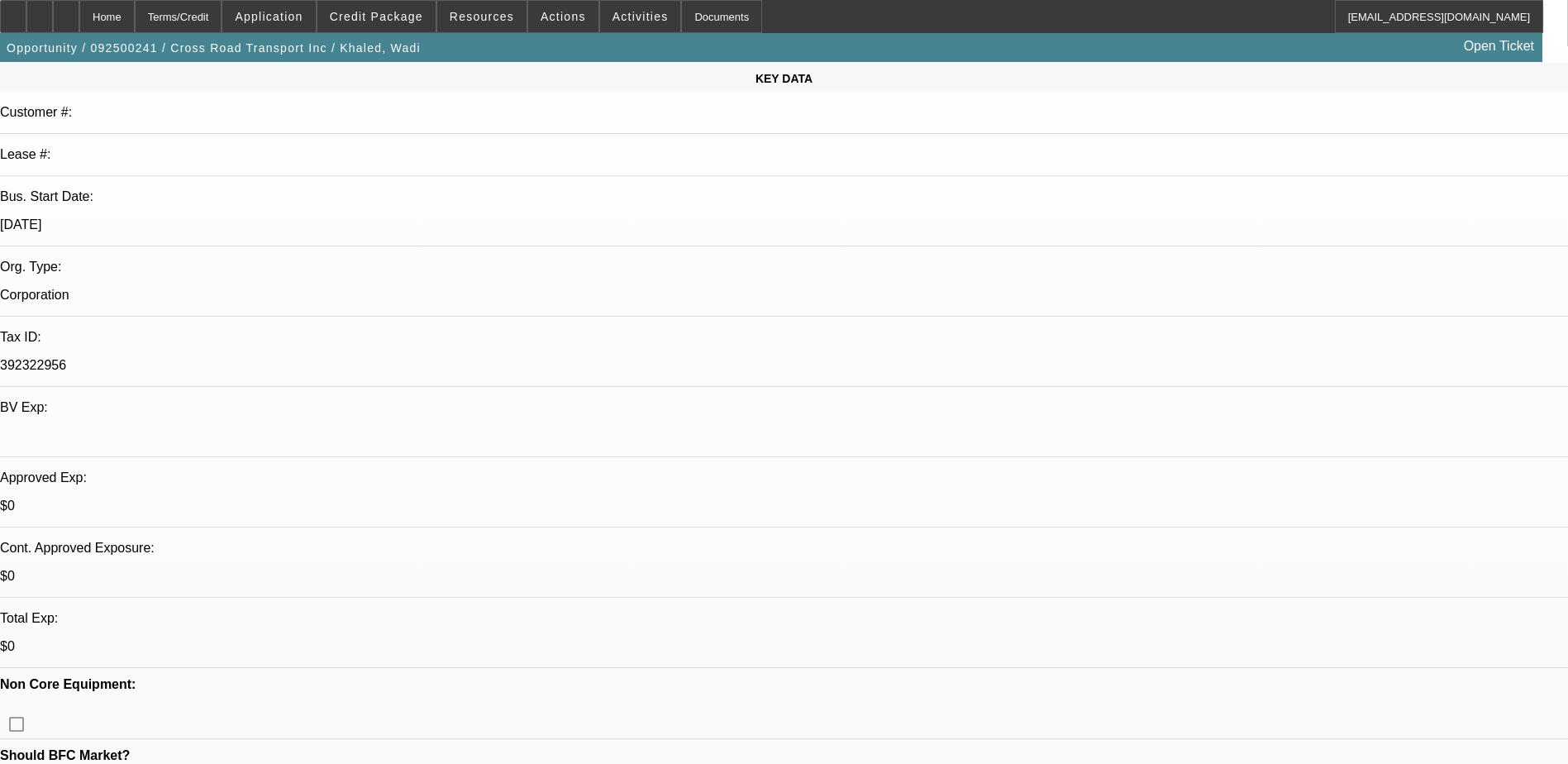
scroll to position [496, 0]
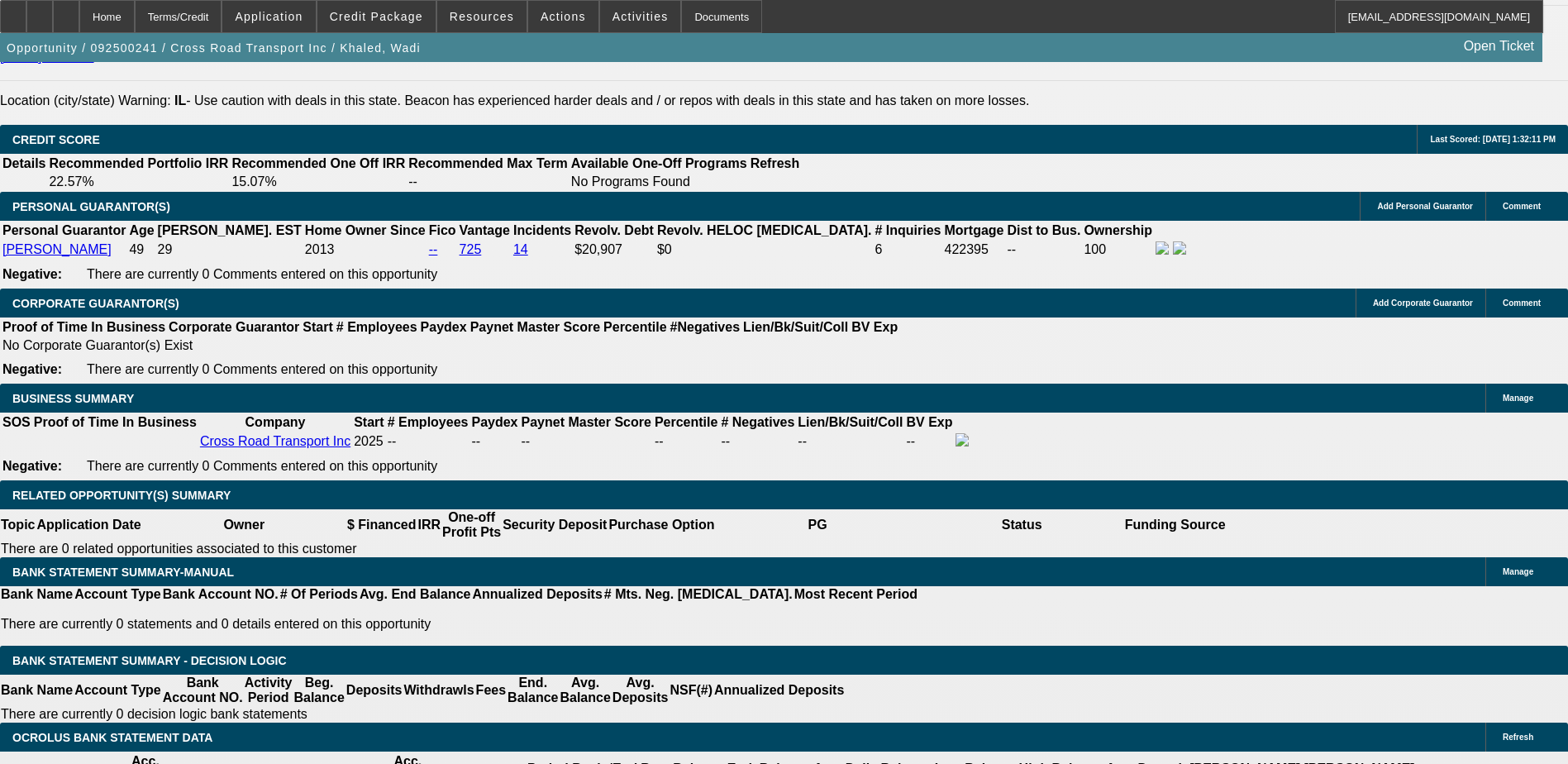
scroll to position [2315, 0]
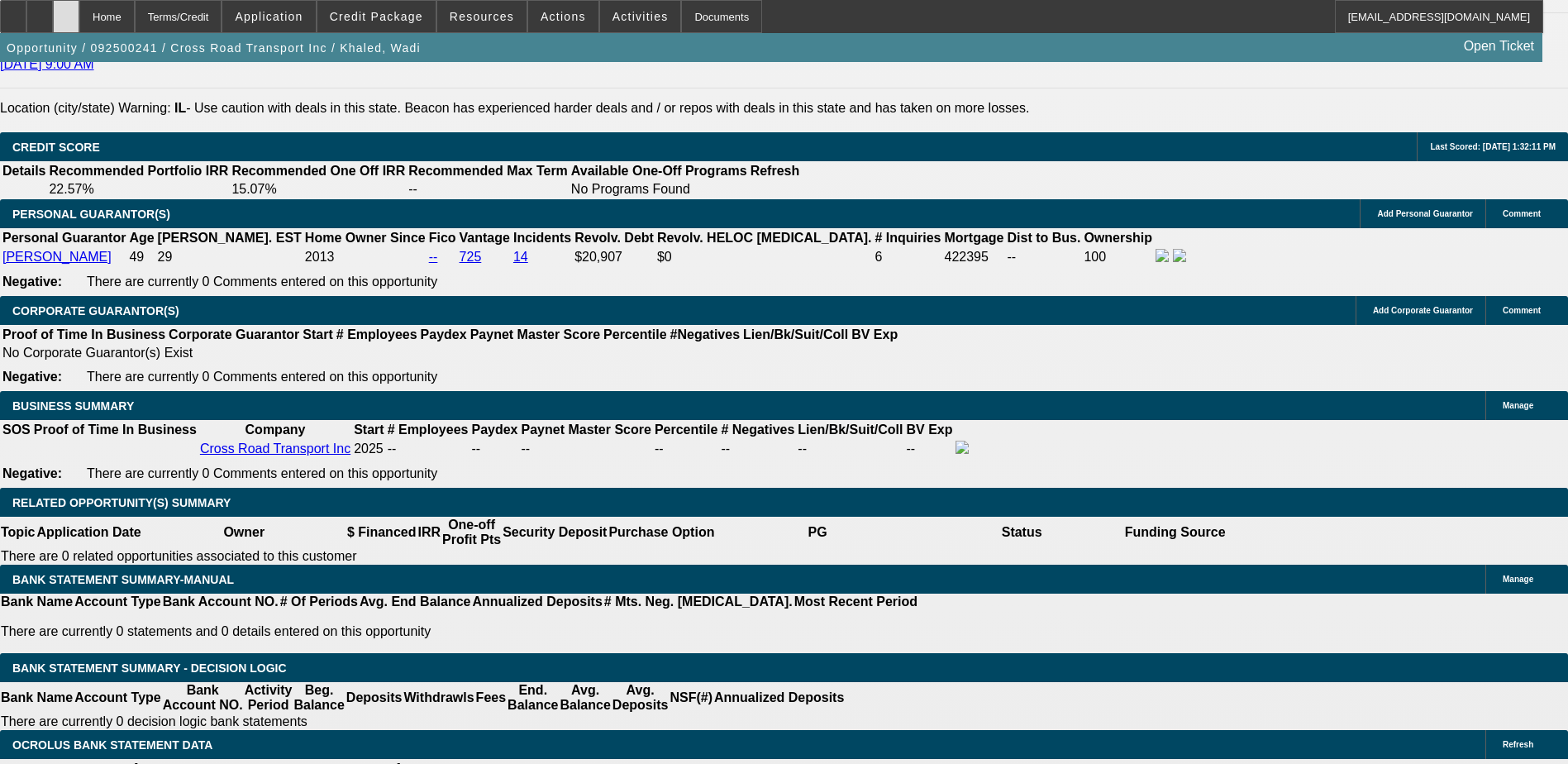
click at [66, 11] on icon at bounding box center [66, 11] width 0 height 0
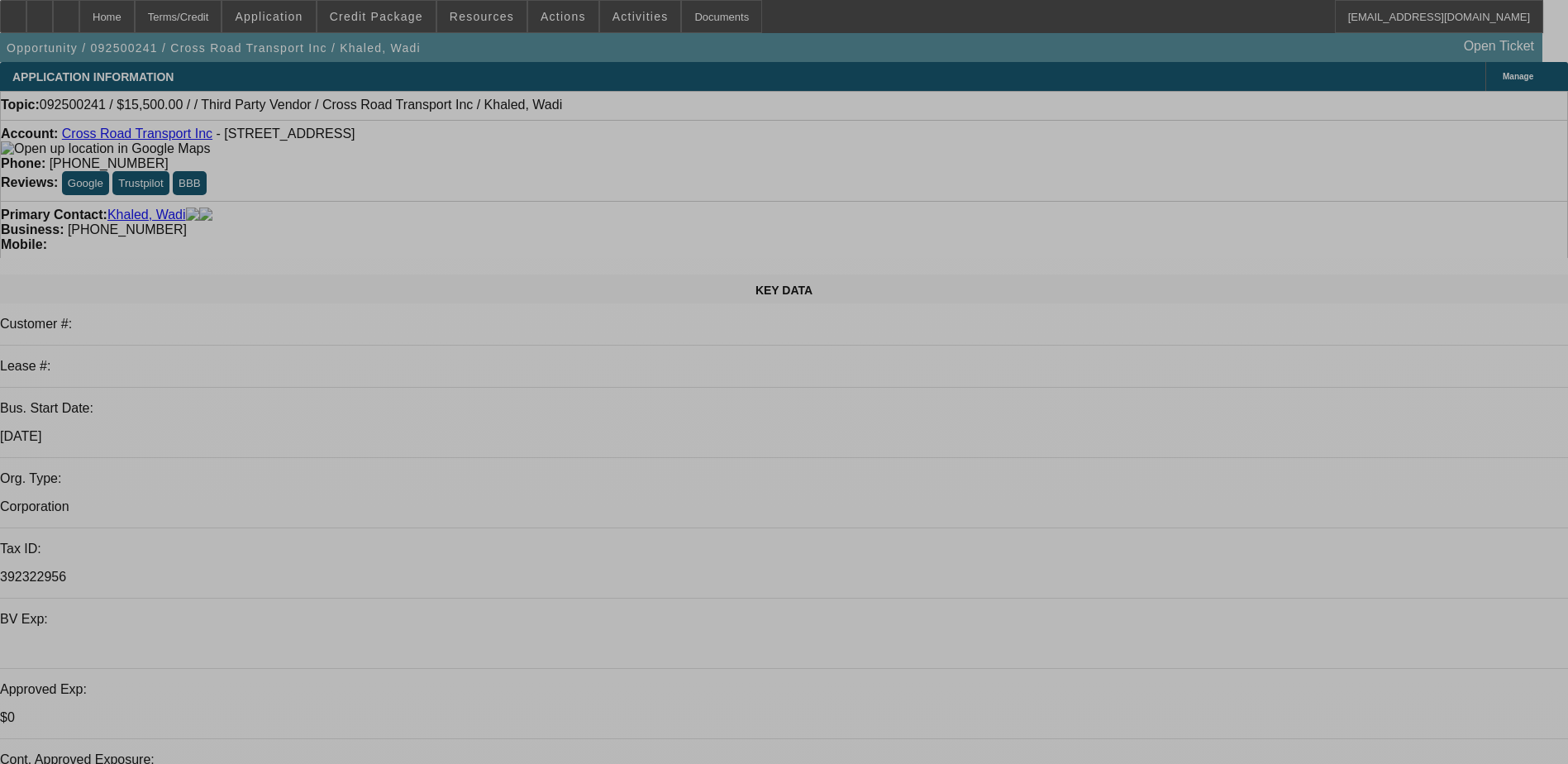
select select "0"
select select "2"
select select "0"
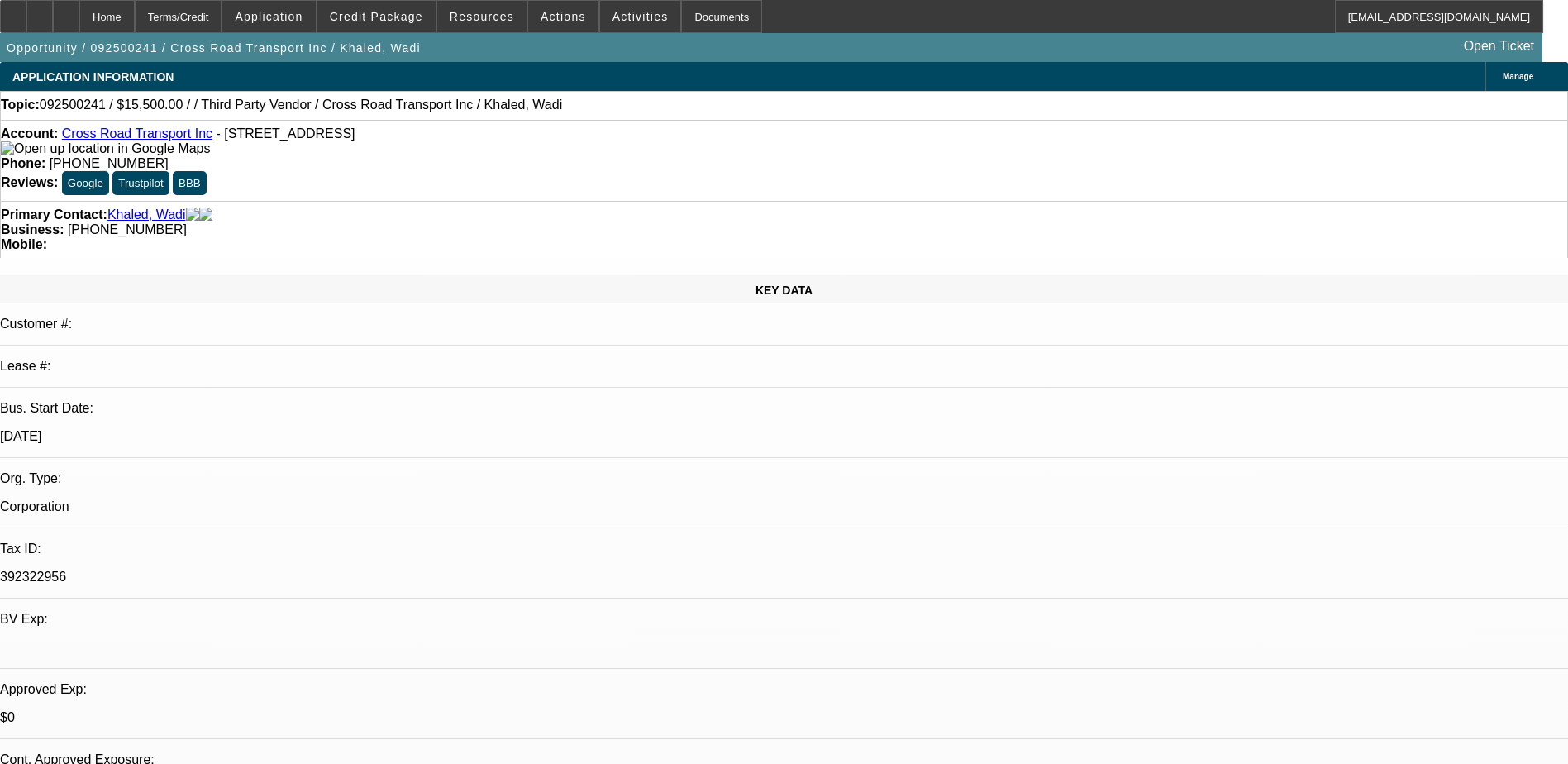
select select "5"
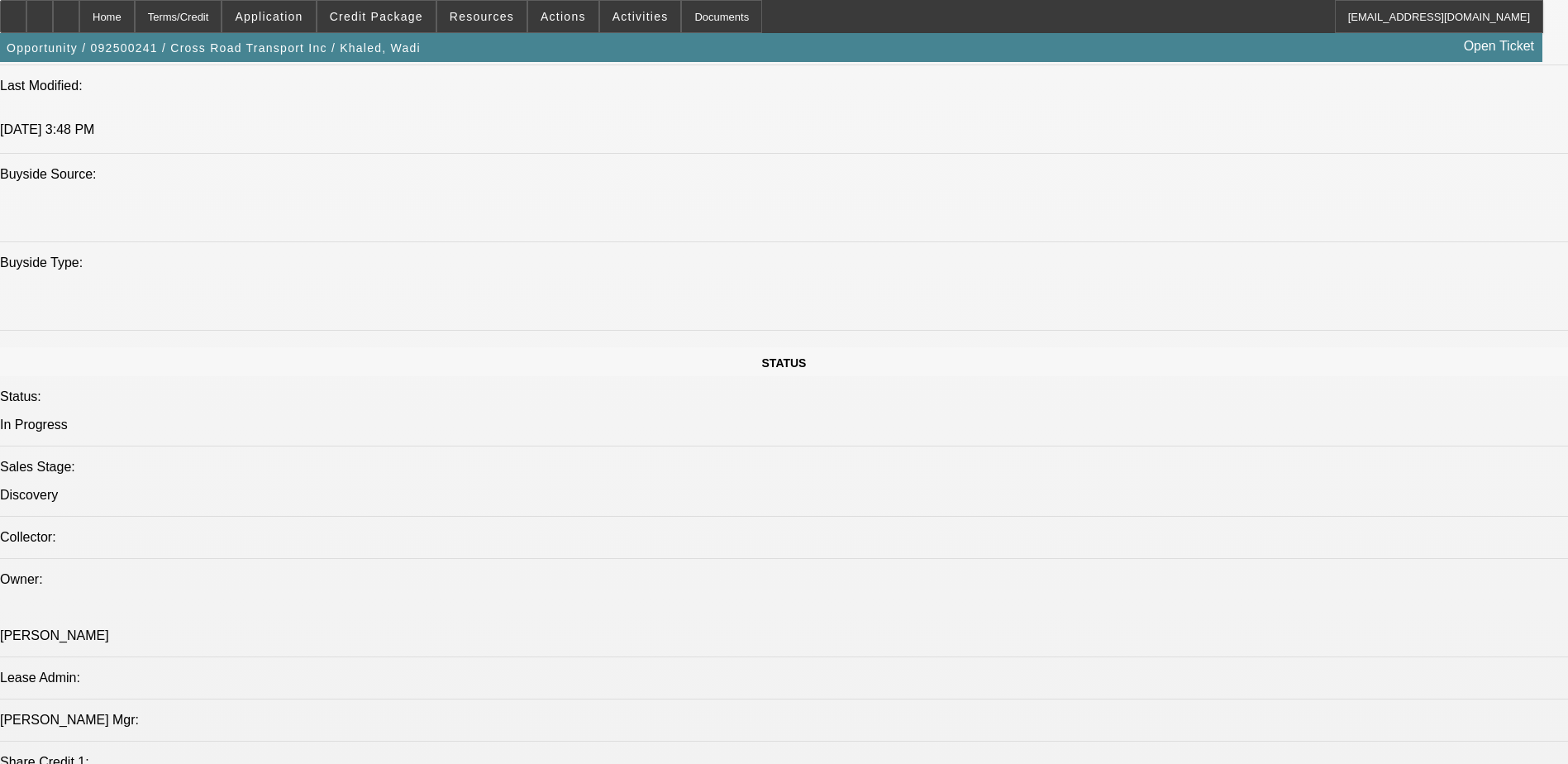
scroll to position [1322, 0]
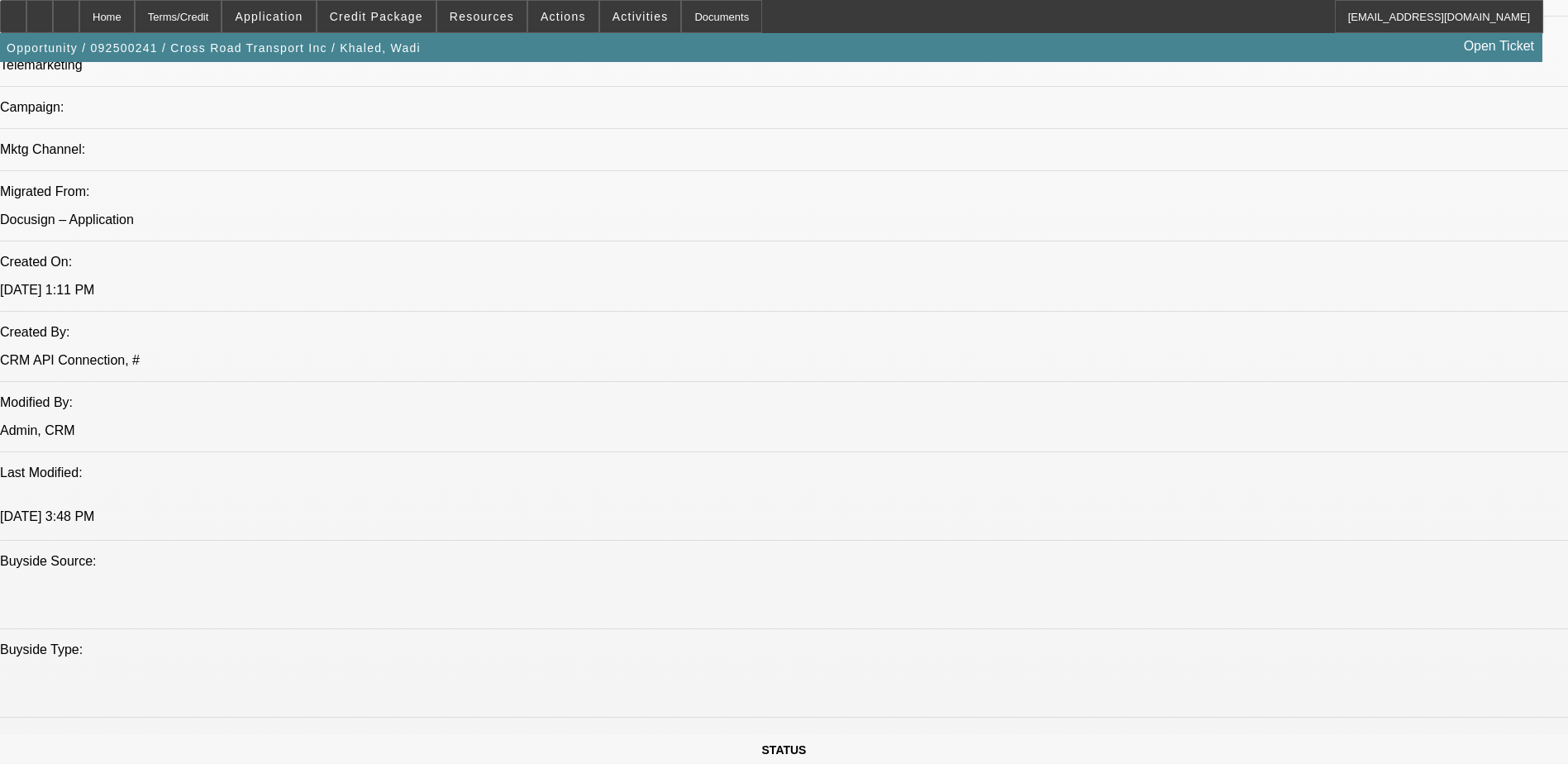
scroll to position [1075, 0]
